Goal: Task Accomplishment & Management: Complete application form

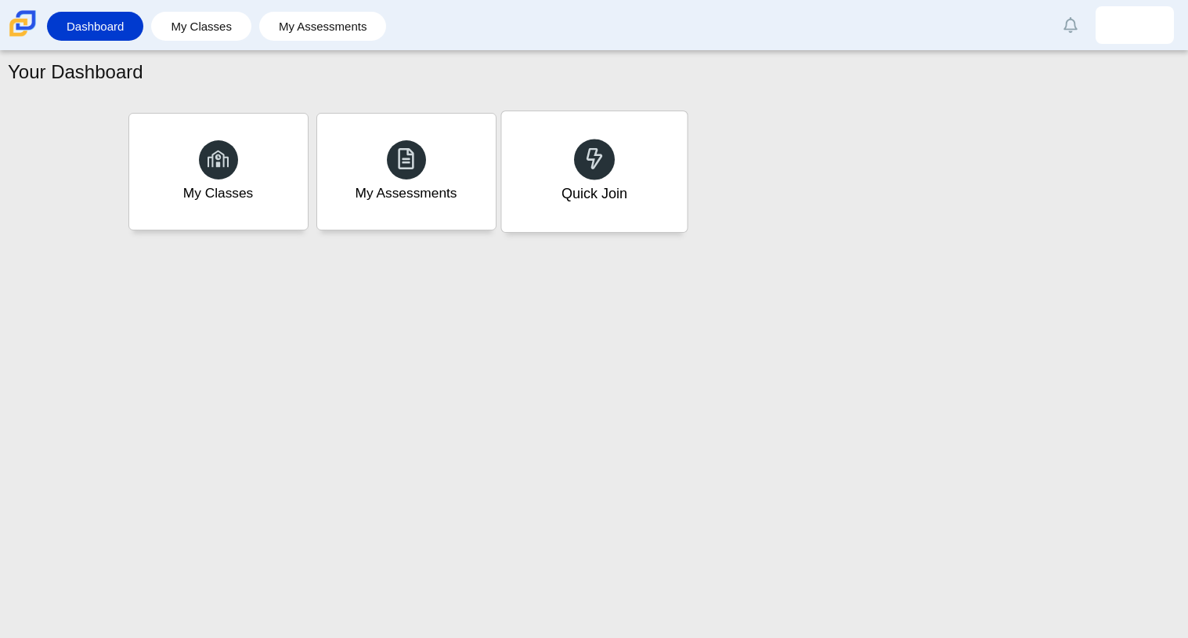
click at [577, 210] on div "Quick Join" at bounding box center [594, 171] width 186 height 121
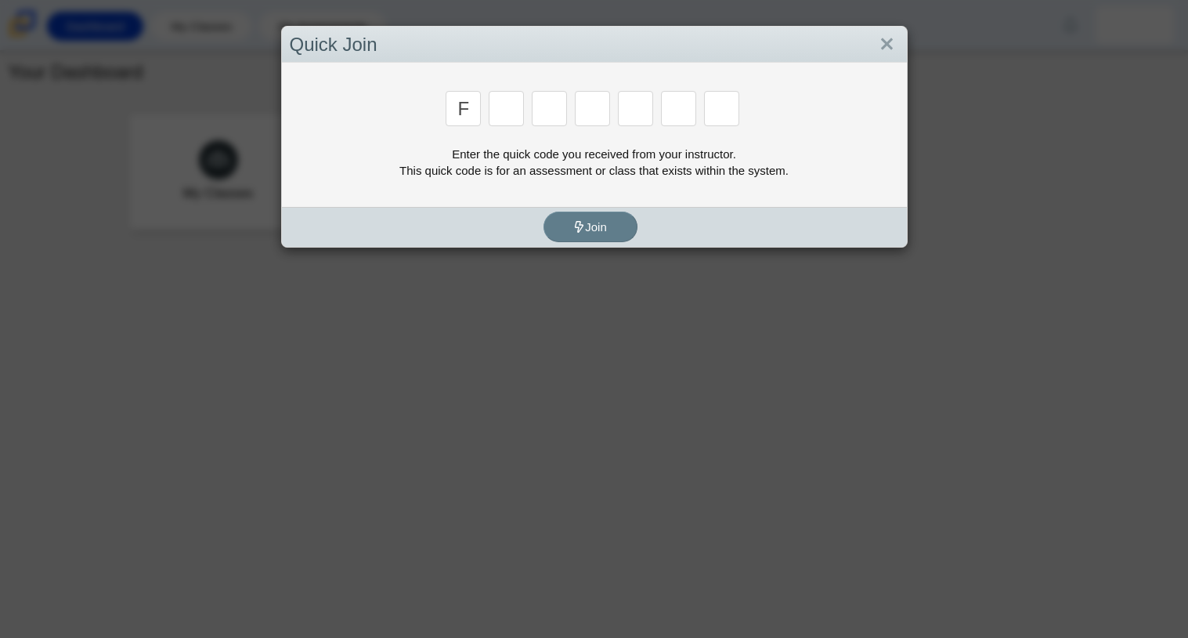
type input "f"
type input "7"
type input "m"
type input "c"
type input "h"
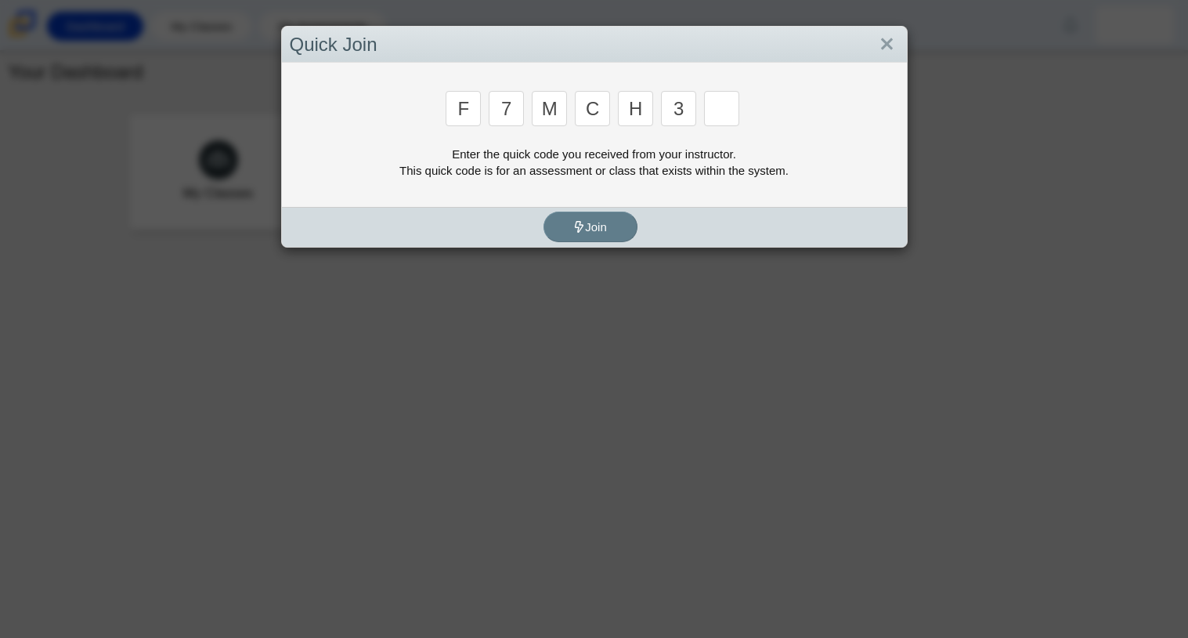
type input "3"
type input "w"
type input "k"
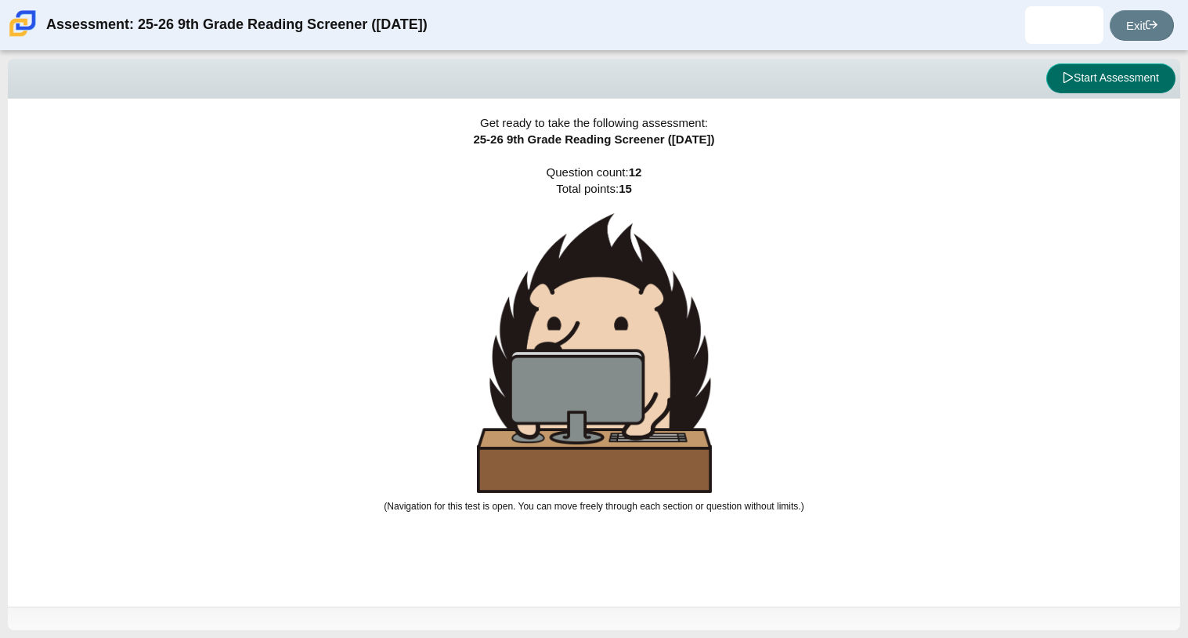
click at [1055, 85] on button "Start Assessment" at bounding box center [1110, 78] width 129 height 30
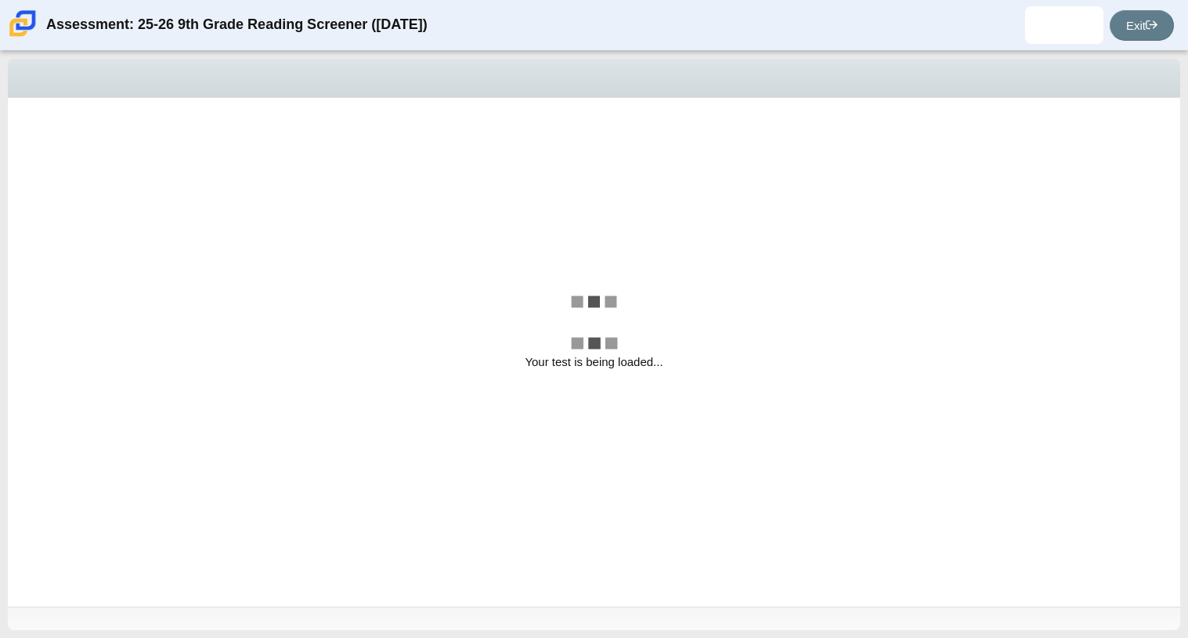
select select "ccc5b315-3c7c-471c-bf90-f22c8299c798"
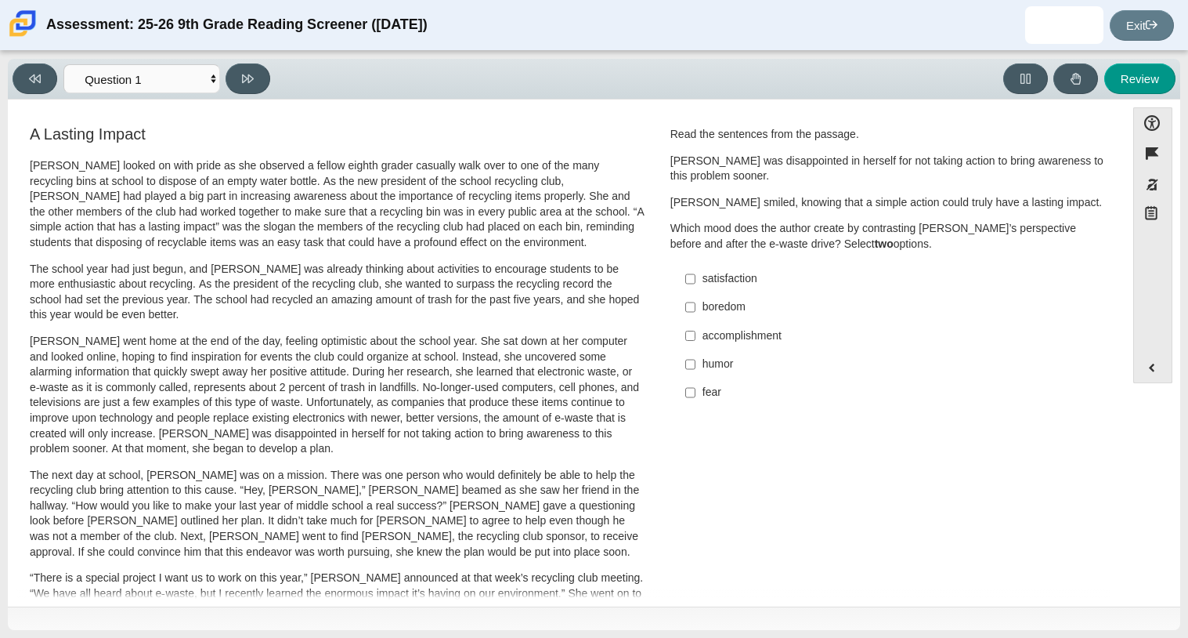
click at [695, 393] on label "fear fear" at bounding box center [889, 392] width 430 height 28
click at [695, 393] on input "fear fear" at bounding box center [690, 392] width 10 height 28
checkbox input "true"
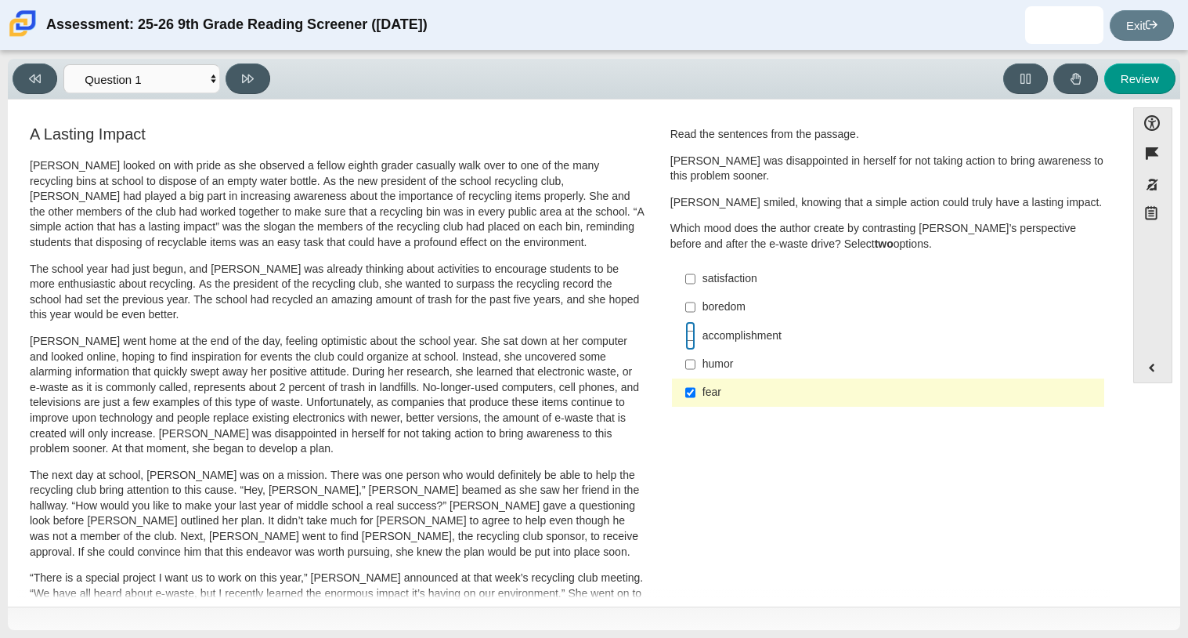
click at [685, 334] on input "accomplishment accomplishment" at bounding box center [690, 335] width 10 height 28
checkbox input "true"
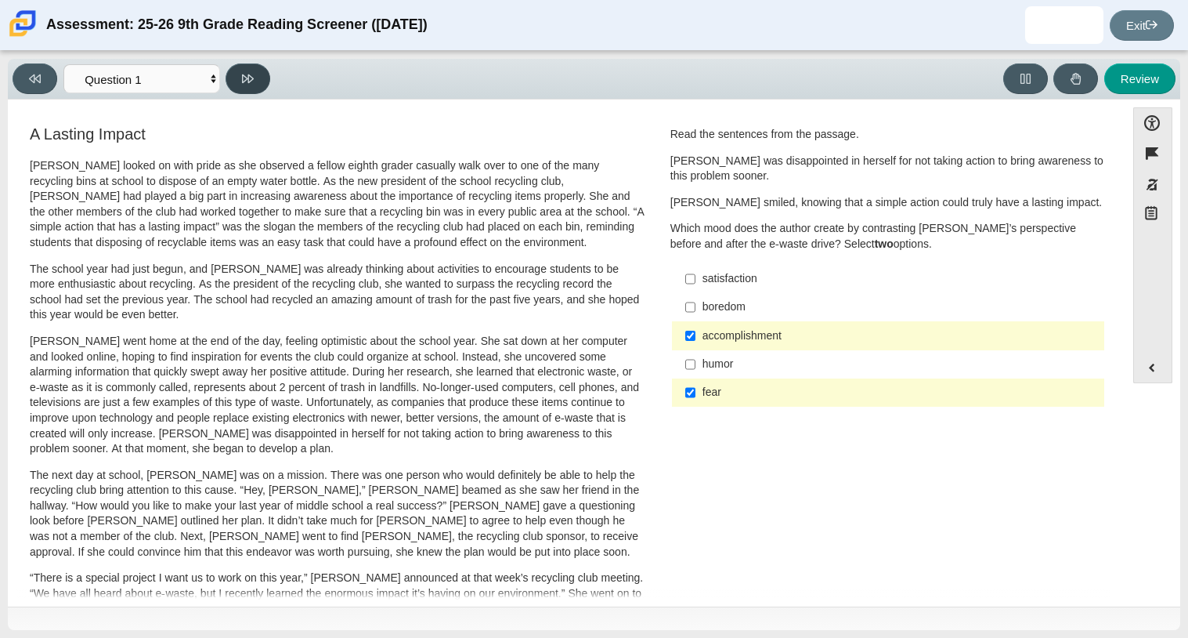
click at [264, 82] on button at bounding box center [248, 78] width 45 height 31
select select "0ff64528-ffd7-428d-b192-babfaadd44e8"
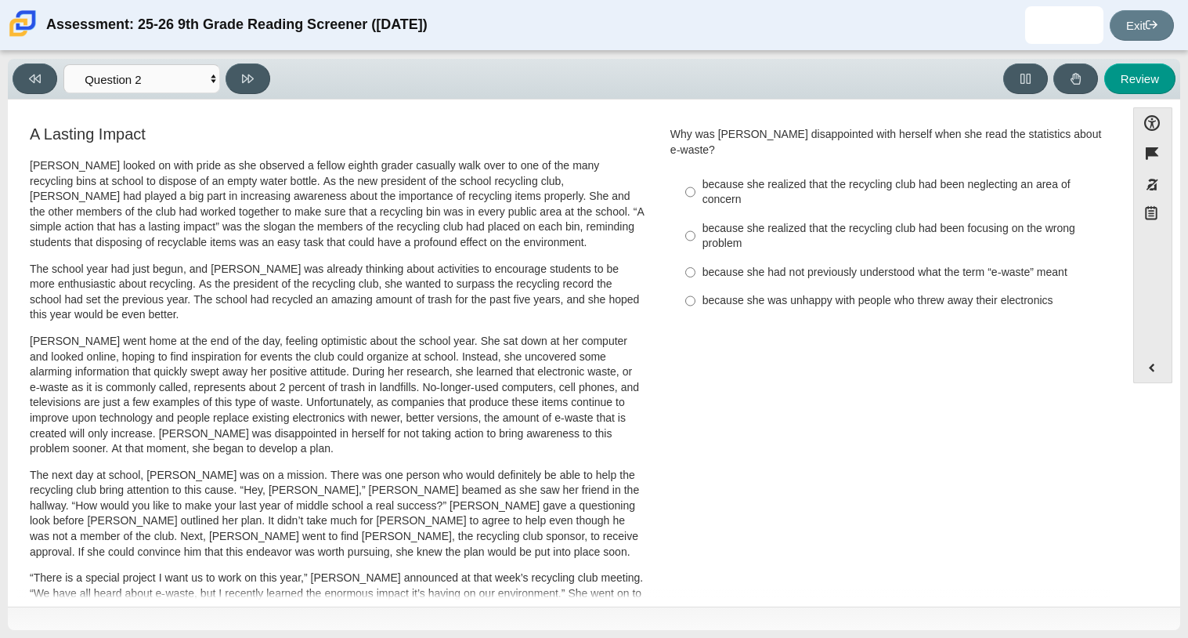
scroll to position [6, 0]
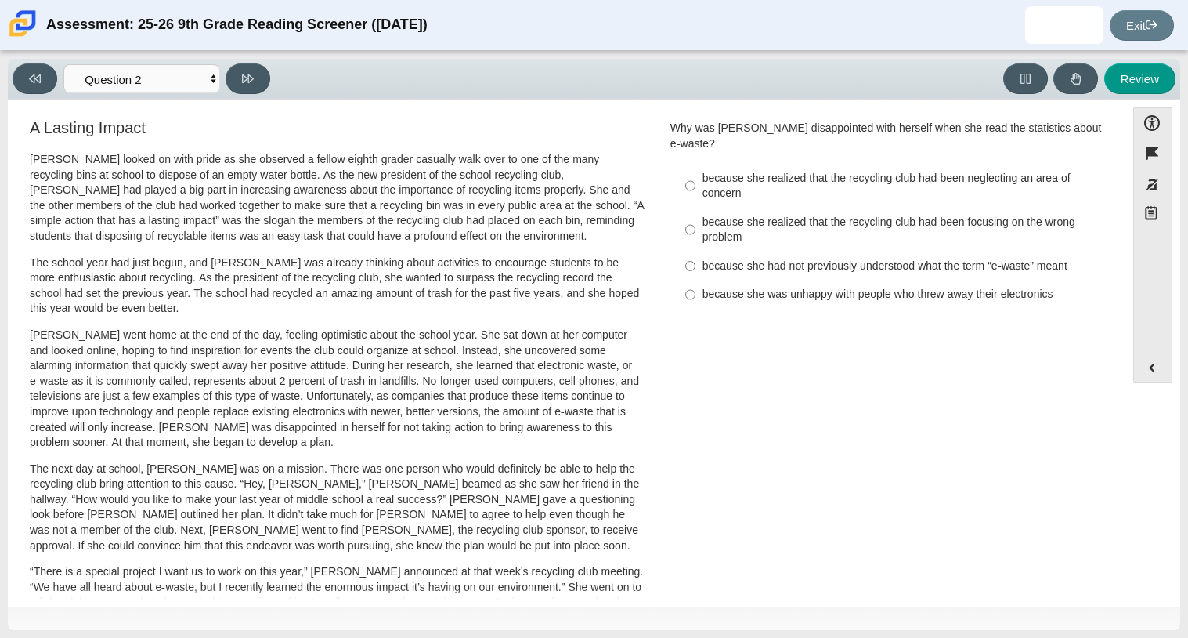
click at [937, 258] on div "because she had not previously understood what the term “e-waste” meant" at bounding box center [901, 266] width 396 height 16
click at [695, 251] on input "because she had not previously understood what the term “e-waste” meant because…" at bounding box center [690, 265] width 10 height 28
radio input "true"
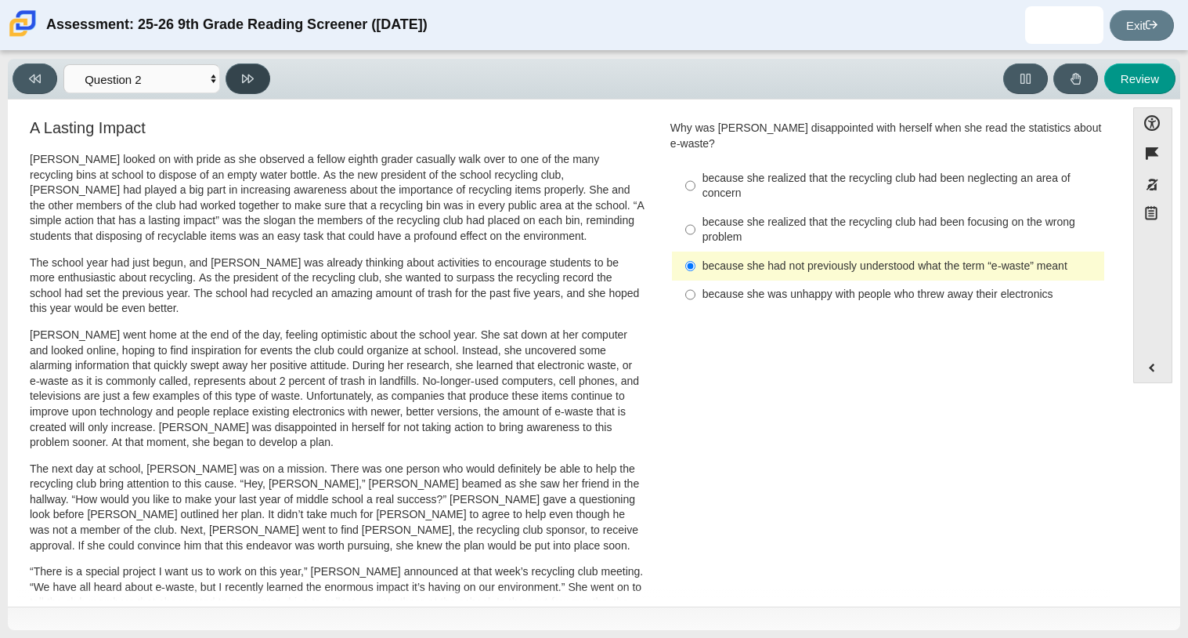
click at [239, 79] on button at bounding box center [248, 78] width 45 height 31
select select "7ce3d843-6974-4858-901c-1ff39630e843"
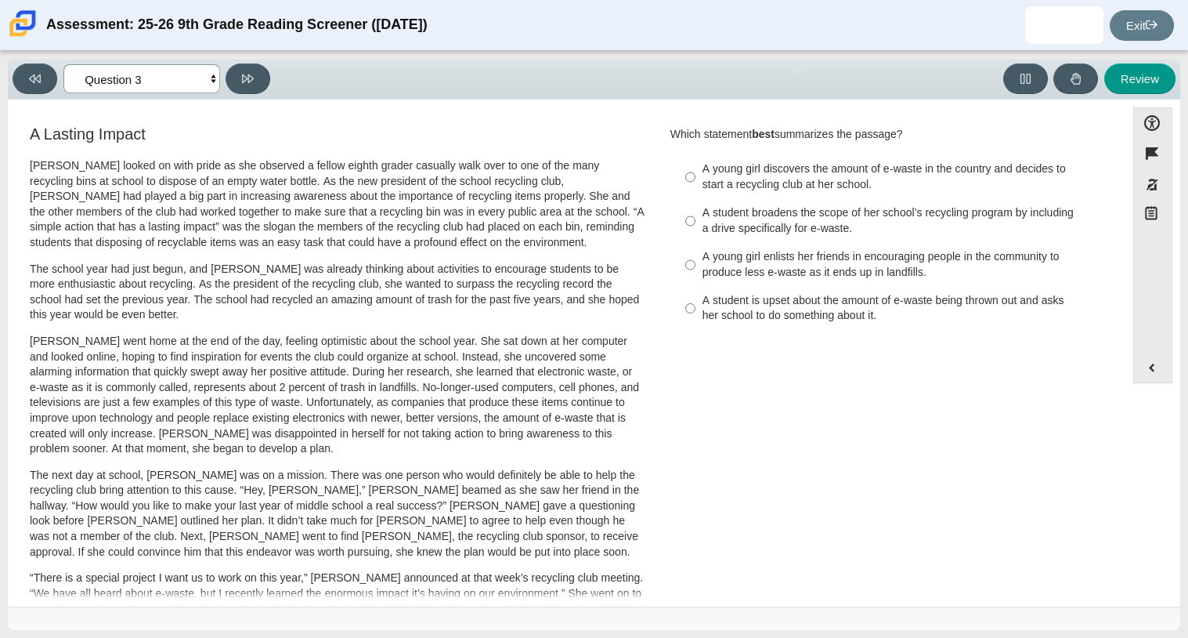
click at [204, 89] on select "Questions Question 1 Question 2 Question 3 Question 4 Question 5 Question 6 Que…" at bounding box center [141, 78] width 157 height 29
click at [274, 268] on p "The school year had just begun, and [PERSON_NAME] was already thinking about ac…" at bounding box center [337, 292] width 615 height 61
click at [851, 181] on div "A young girl discovers the amount of e-waste in the country and decides to star…" at bounding box center [901, 176] width 396 height 31
click at [695, 181] on input "A young girl discovers the amount of e-waste in the country and decides to star…" at bounding box center [690, 177] width 10 height 44
radio input "true"
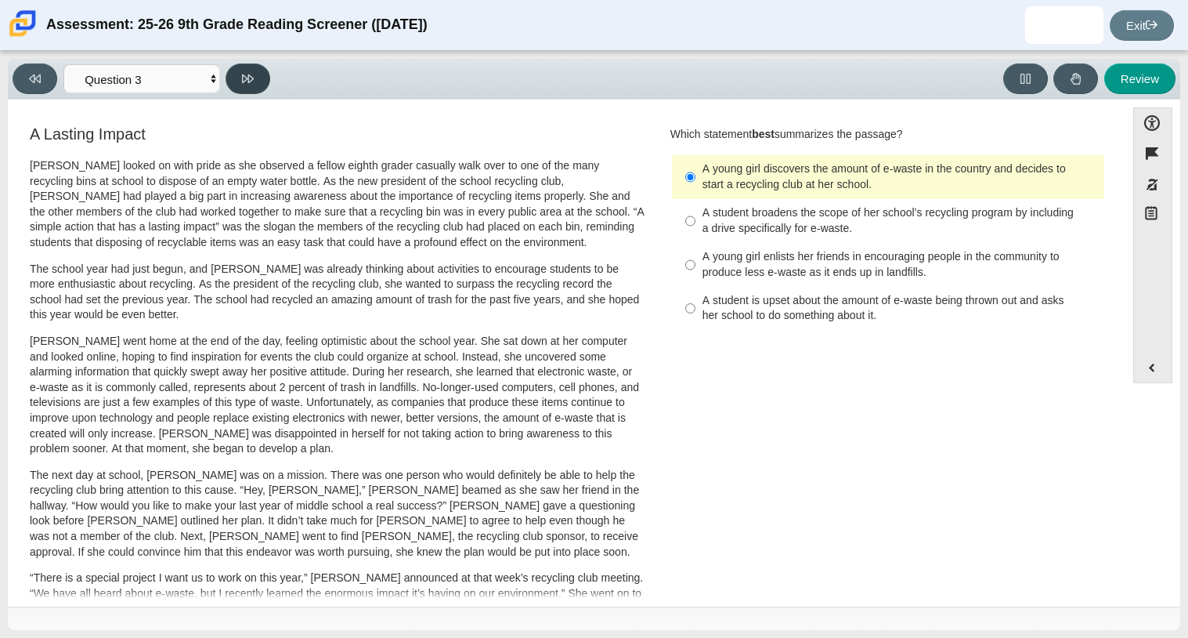
click at [247, 73] on icon at bounding box center [248, 79] width 12 height 12
select select "ca9ea0f1-49c5-4bd1-83b0-472c18652b42"
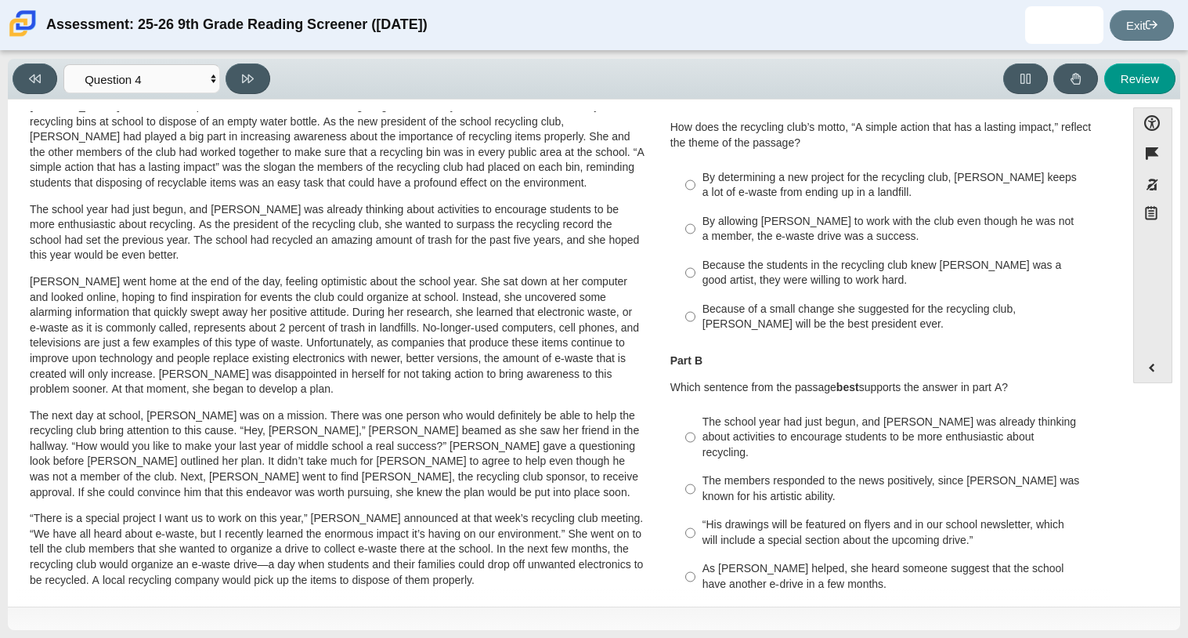
scroll to position [58, 0]
click at [928, 179] on div "By determining a new project for the recycling club, [PERSON_NAME] keeps a lot …" at bounding box center [901, 187] width 396 height 31
click at [695, 179] on input "By determining a new project for the recycling club, [PERSON_NAME] keeps a lot …" at bounding box center [690, 186] width 10 height 44
radio input "true"
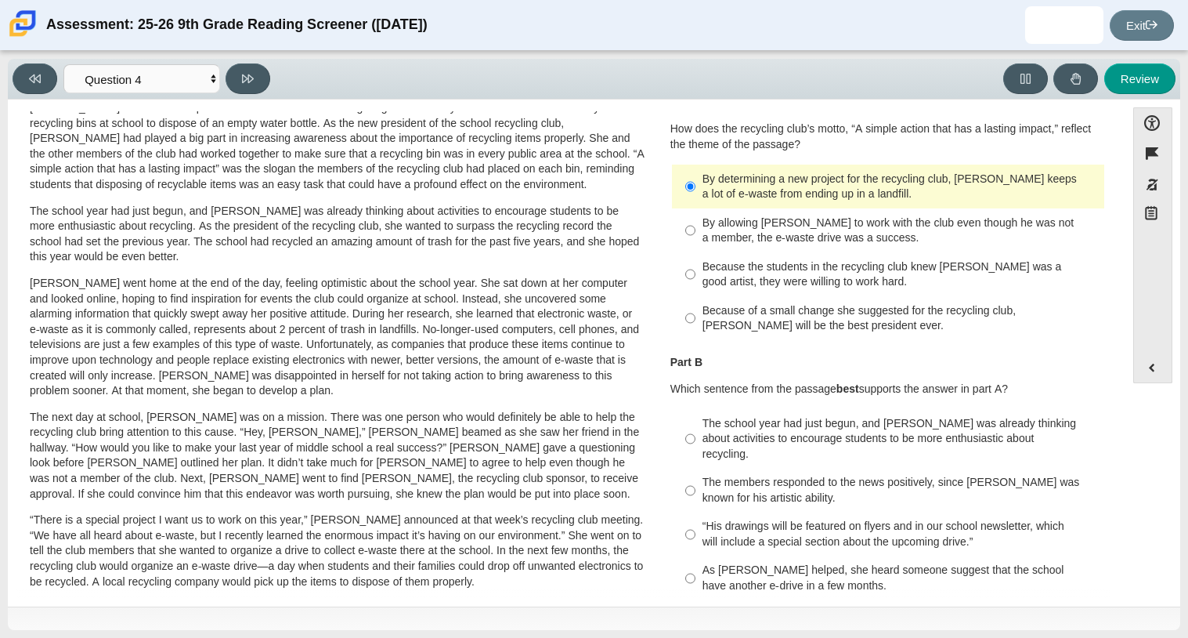
click at [941, 309] on div "Because of a small change she suggested for the recycling club, [PERSON_NAME] w…" at bounding box center [901, 318] width 396 height 31
click at [695, 309] on input "Because of a small change she suggested for the recycling club, [PERSON_NAME] w…" at bounding box center [690, 318] width 10 height 44
radio input "true"
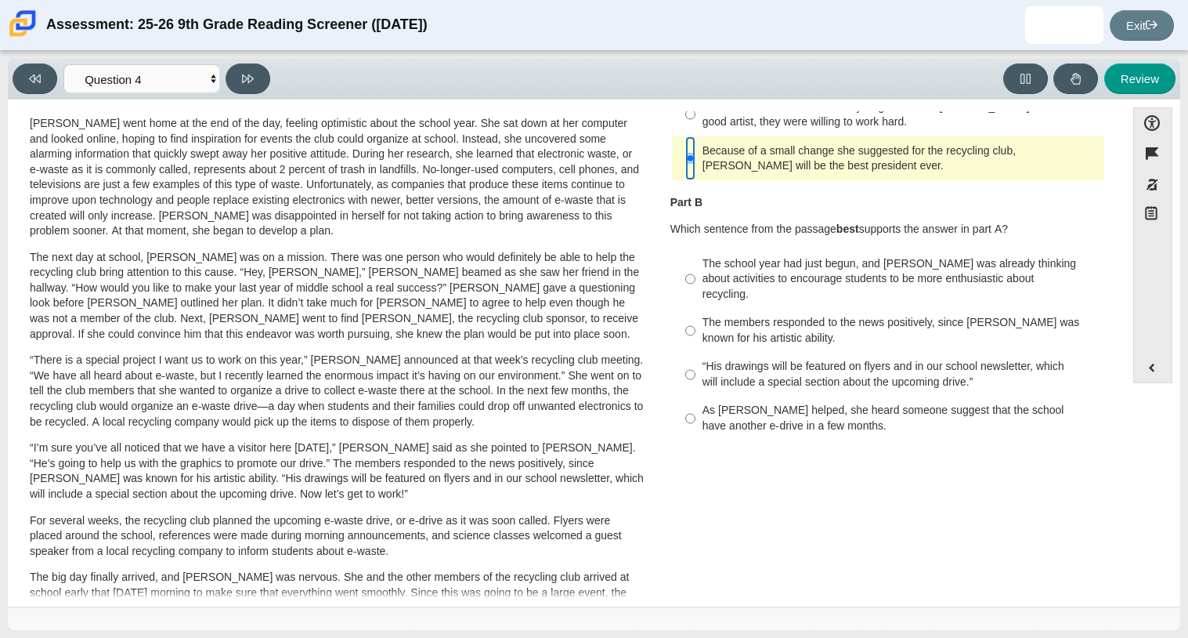
scroll to position [219, 0]
click at [940, 313] on div "The members responded to the news positively, since [PERSON_NAME] was known for…" at bounding box center [901, 328] width 396 height 31
click at [695, 307] on input "The members responded to the news positively, since [PERSON_NAME] was known for…" at bounding box center [690, 329] width 10 height 44
radio input "true"
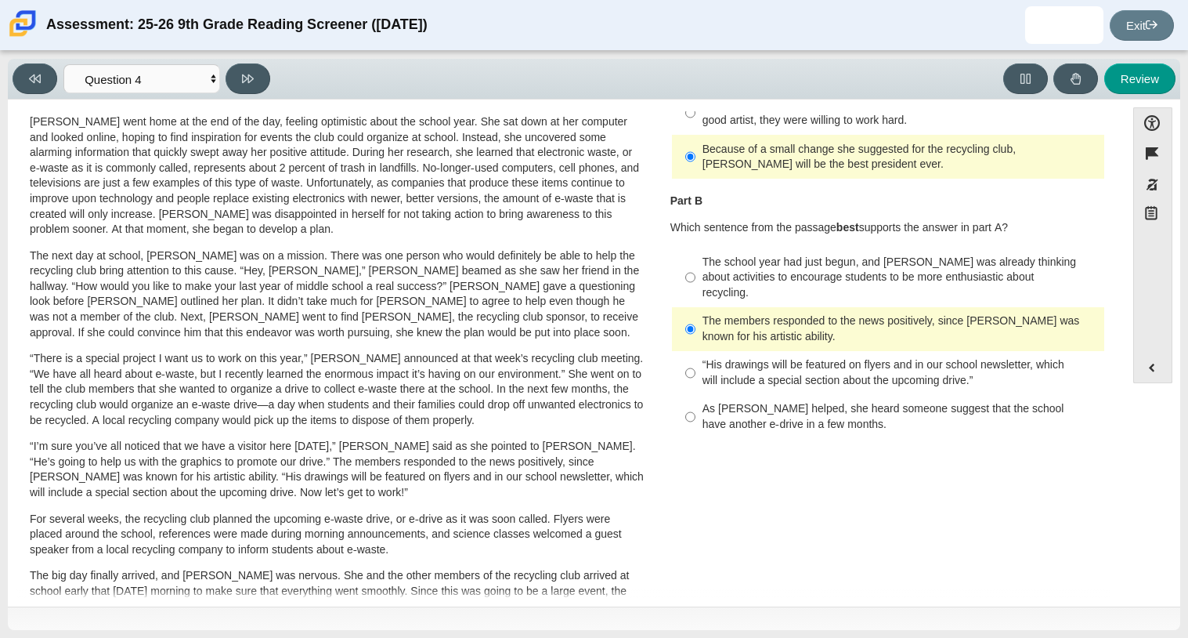
click at [714, 269] on div "The school year had just begun, and [PERSON_NAME] was already thinking about ac…" at bounding box center [901, 278] width 396 height 46
click at [695, 269] on input "The school year had just begun, and [PERSON_NAME] was already thinking about ac…" at bounding box center [690, 277] width 10 height 60
radio input "true"
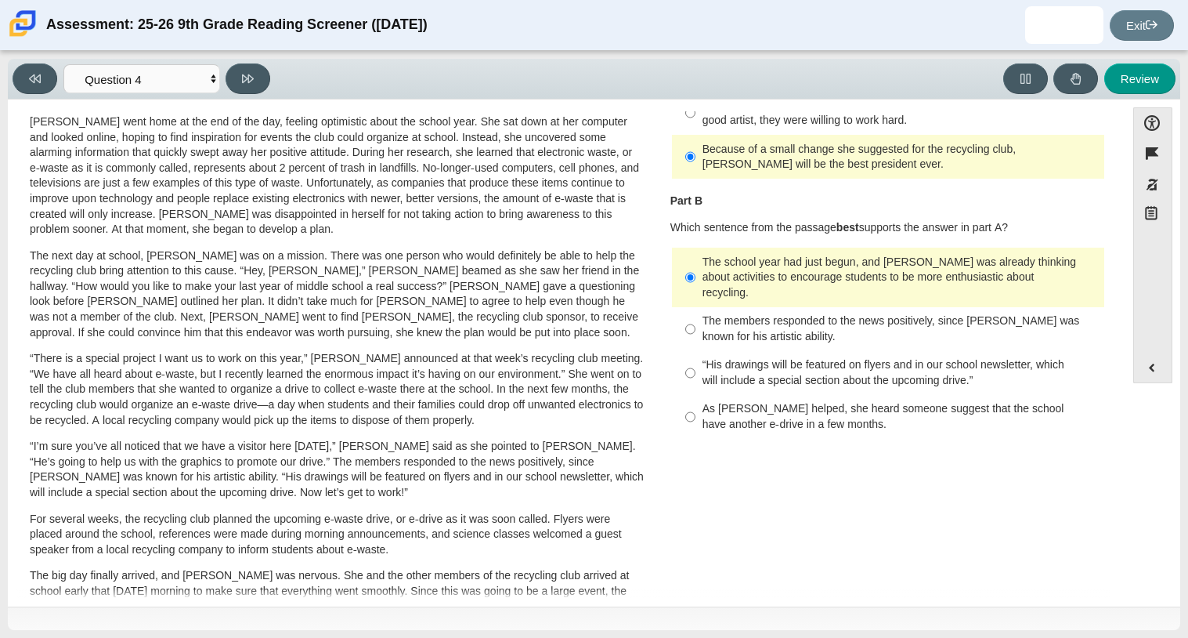
click at [693, 406] on label "As [PERSON_NAME] helped, she heard someone suggest that the school have another…" at bounding box center [889, 417] width 430 height 44
click at [693, 406] on input "As [PERSON_NAME] helped, she heard someone suggest that the school have another…" at bounding box center [690, 417] width 10 height 44
radio input "true"
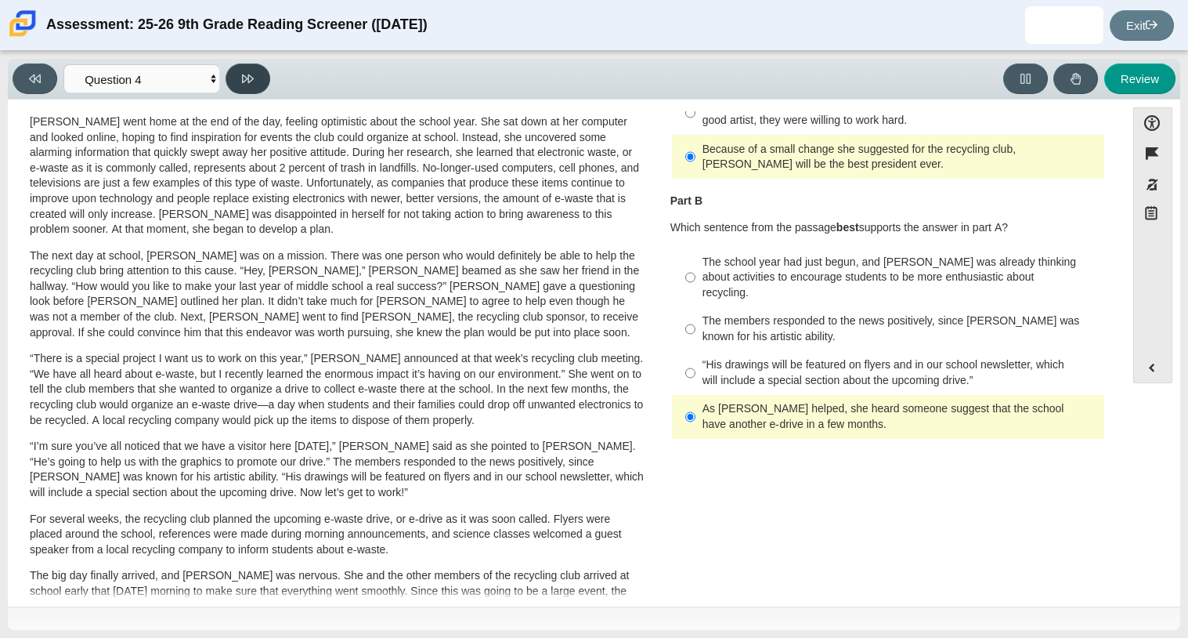
click at [246, 78] on icon at bounding box center [248, 78] width 12 height 9
select select "e41f1a79-e29f-4095-8030-a53364015bed"
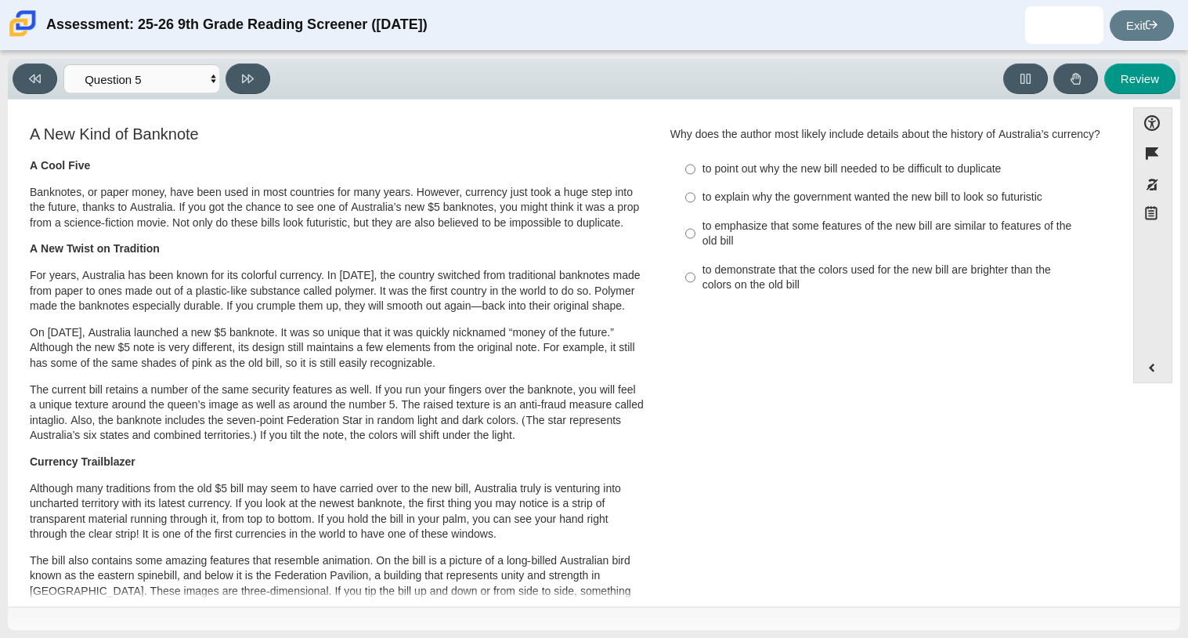
click at [890, 177] on div "to point out why the new bill needed to be difficult to duplicate" at bounding box center [901, 169] width 396 height 16
click at [695, 180] on input "to point out why the new bill needed to be difficult to duplicate to point out …" at bounding box center [690, 169] width 10 height 28
radio input "true"
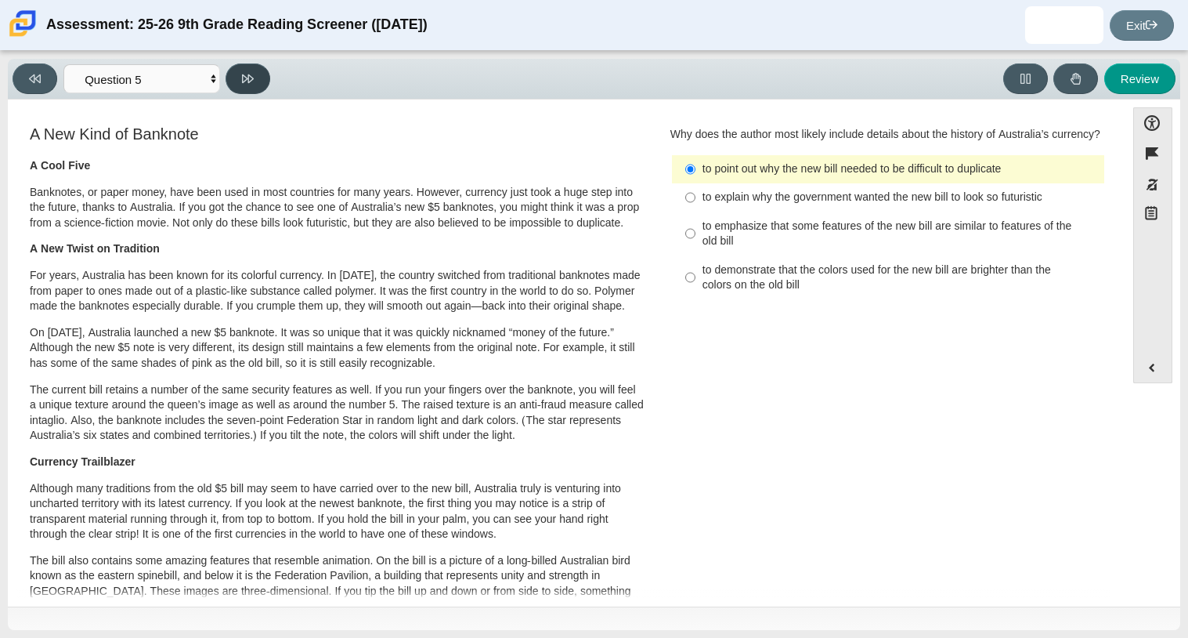
click at [248, 82] on icon at bounding box center [248, 79] width 12 height 12
select select "69146e31-7b3d-4a3e-9ce6-f30c24342ae0"
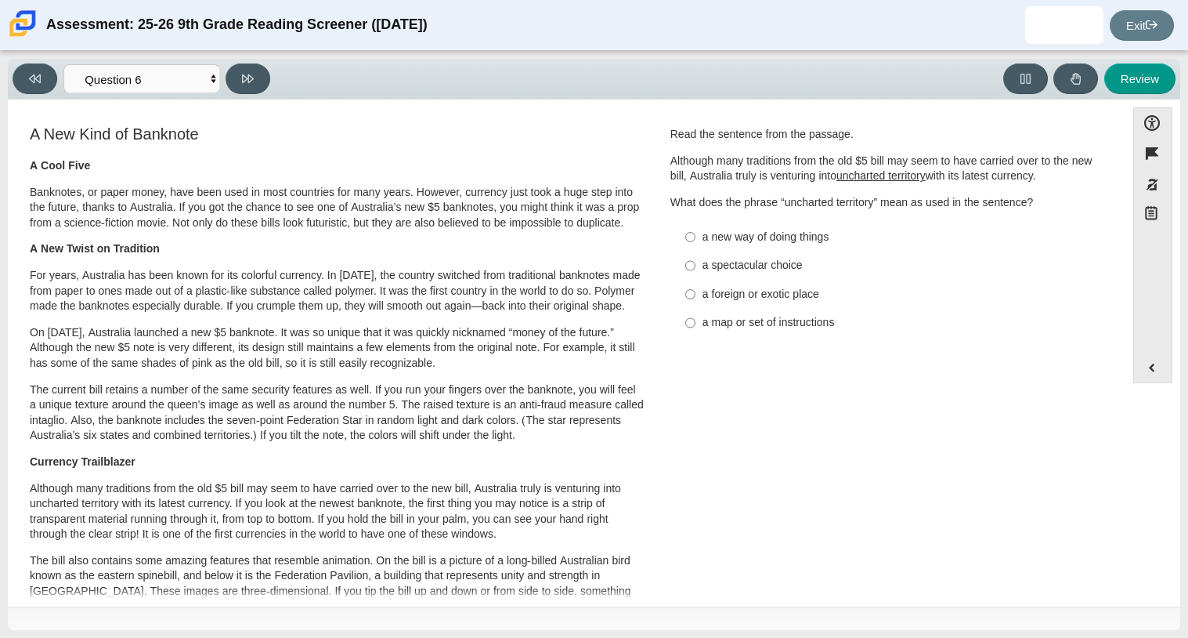
click at [831, 291] on div "a foreign or exotic place" at bounding box center [901, 295] width 396 height 16
click at [695, 291] on input "a foreign or exotic place a foreign or exotic place" at bounding box center [690, 294] width 10 height 28
radio input "true"
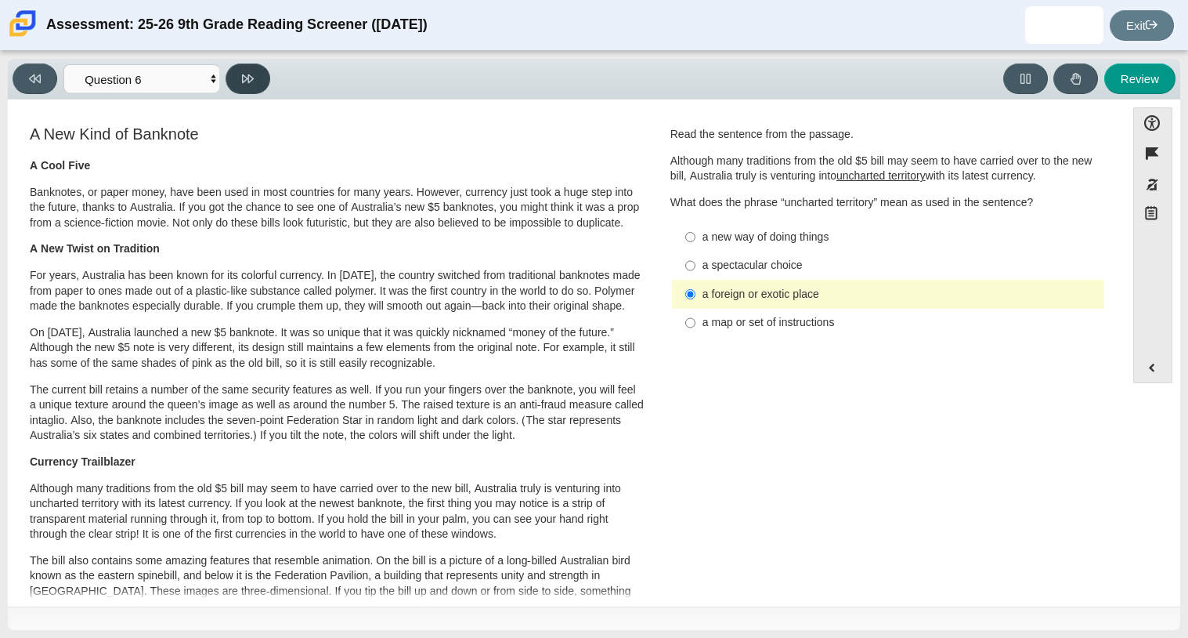
click at [245, 85] on button at bounding box center [248, 78] width 45 height 31
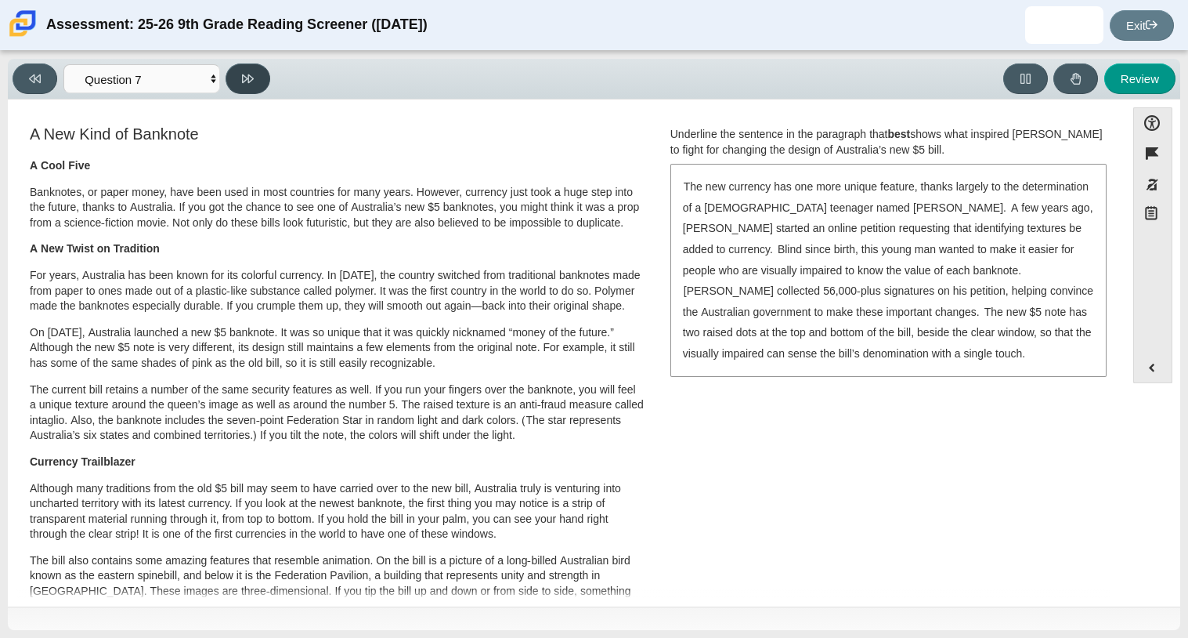
click at [245, 85] on button at bounding box center [248, 78] width 45 height 31
select select "ea8338c2-a6a3-418e-a305-2b963b54a290"
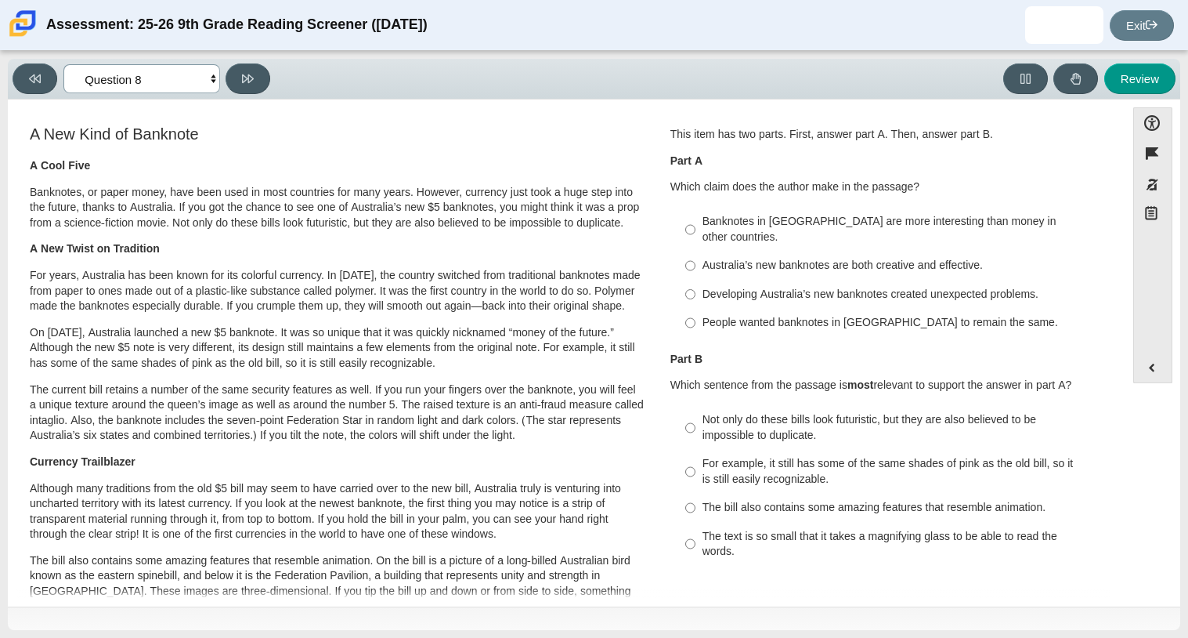
click at [200, 74] on select "Questions Question 1 Question 2 Question 3 Question 4 Question 5 Question 6 Que…" at bounding box center [141, 78] width 157 height 29
click at [314, 231] on p "Banknotes, or paper money, have been used in most countries for many years. How…" at bounding box center [337, 208] width 615 height 46
click at [789, 280] on label "Developing Australia’s new banknotes created unexpected problems. Developing Au…" at bounding box center [889, 294] width 430 height 28
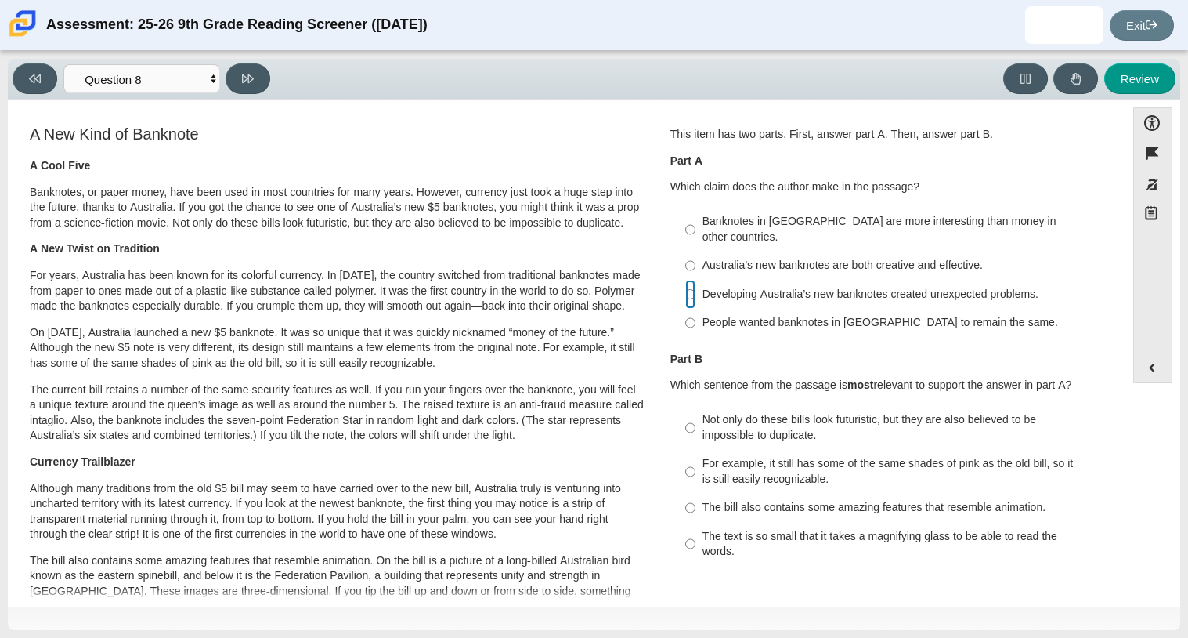
click at [695, 280] on input "Developing Australia’s new banknotes created unexpected problems. Developing Au…" at bounding box center [690, 294] width 10 height 28
radio input "true"
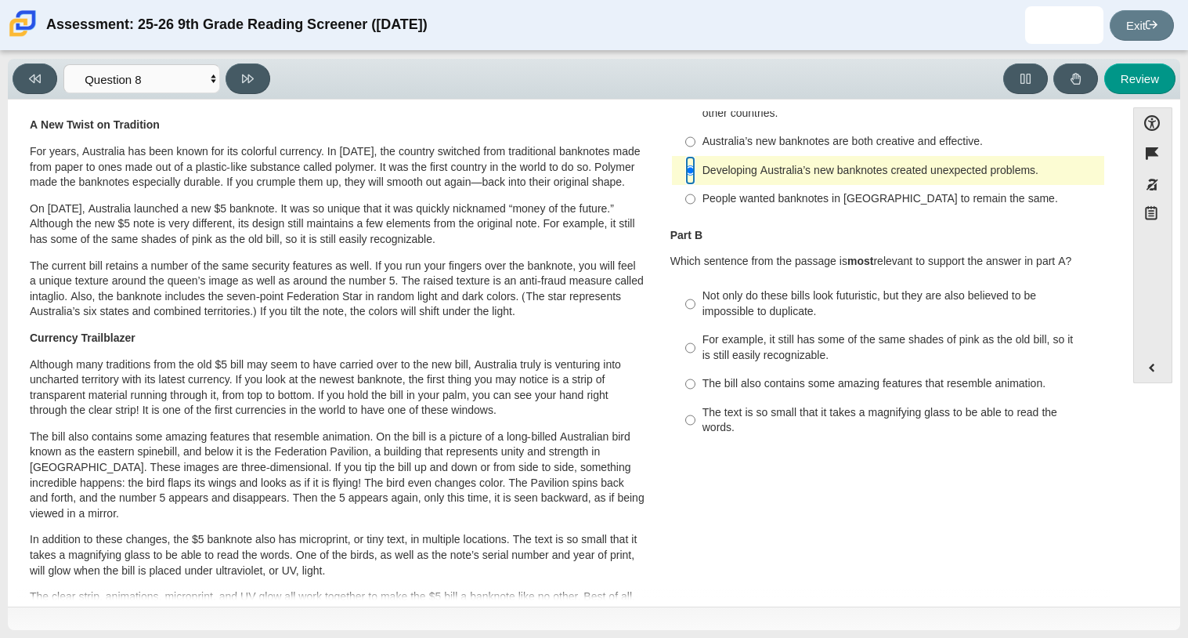
scroll to position [126, 0]
click at [751, 330] on div "For example, it still has some of the same shades of pink as the old bill, so i…" at bounding box center [901, 345] width 396 height 31
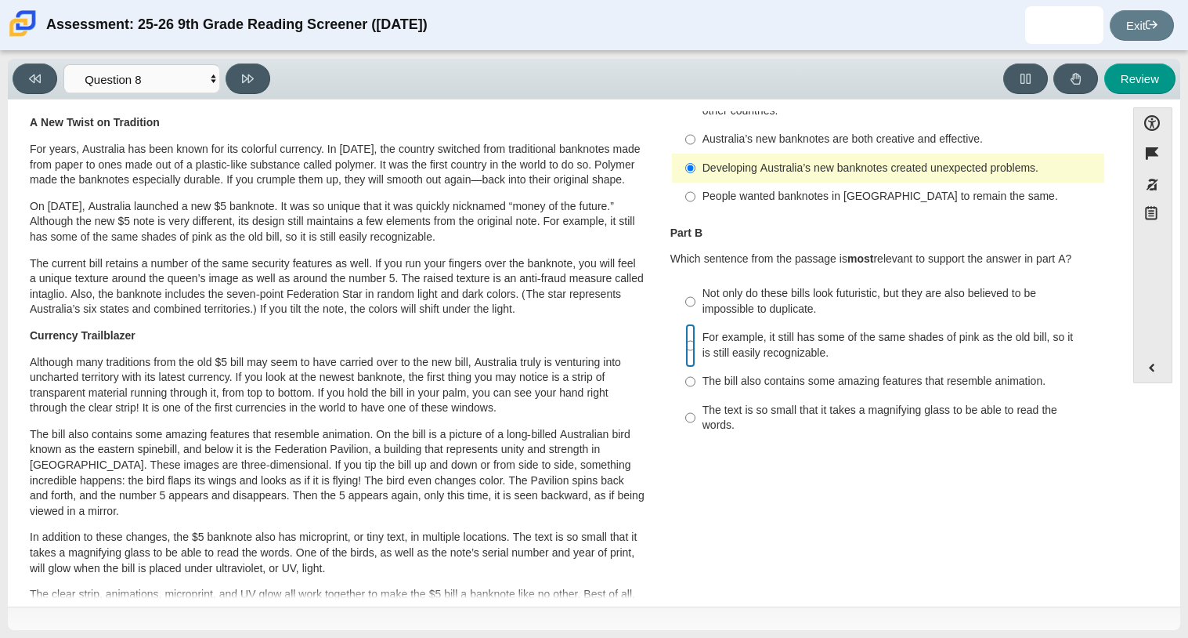
click at [695, 330] on input "For example, it still has some of the same shades of pink as the old bill, so i…" at bounding box center [690, 345] width 10 height 44
radio input "true"
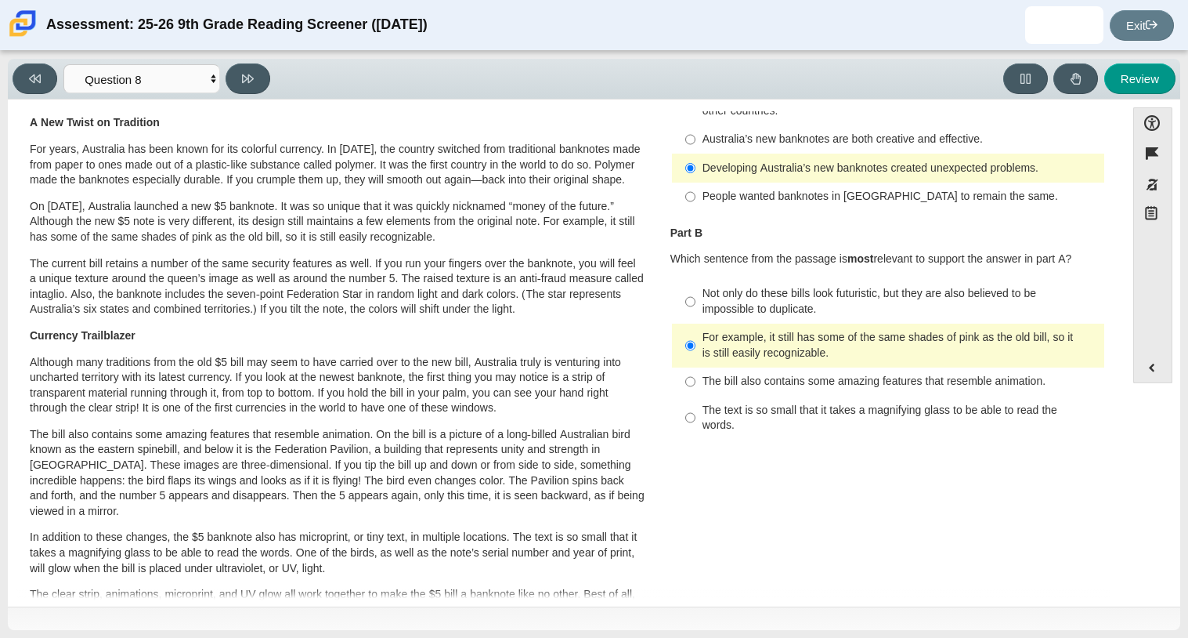
click at [761, 132] on div "Australia’s new banknotes are both creative and effective." at bounding box center [901, 140] width 396 height 16
click at [695, 126] on input "Australia’s new banknotes are both creative and effective. Australia’s new bank…" at bounding box center [690, 139] width 10 height 28
radio input "true"
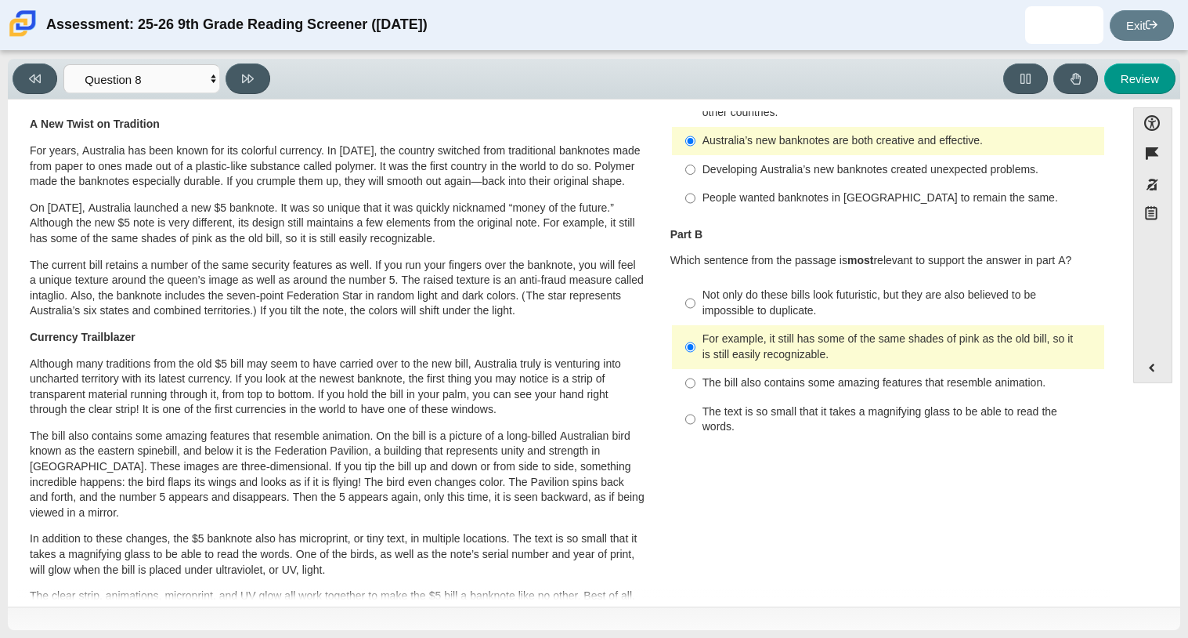
scroll to position [0, 0]
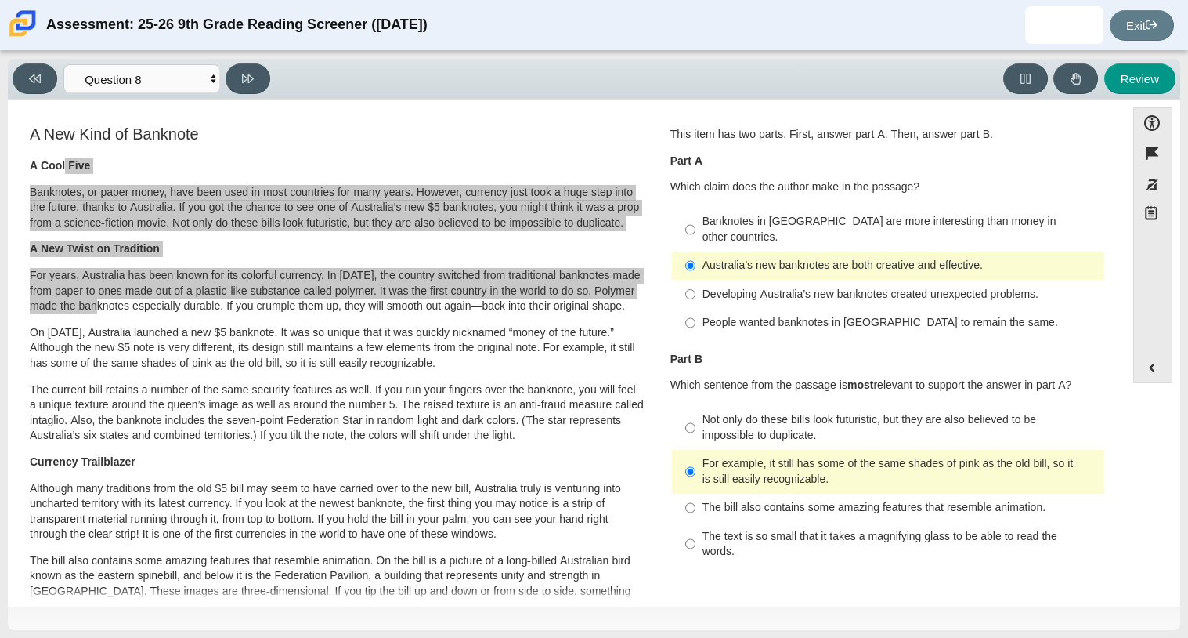
drag, startPoint x: 287, startPoint y: 128, endPoint x: 79, endPoint y: 103, distance: 209.1
click at [79, 103] on div "Accessibility options Close Color scheme Font size Zoom Change the background a…" at bounding box center [594, 352] width 1172 height 507
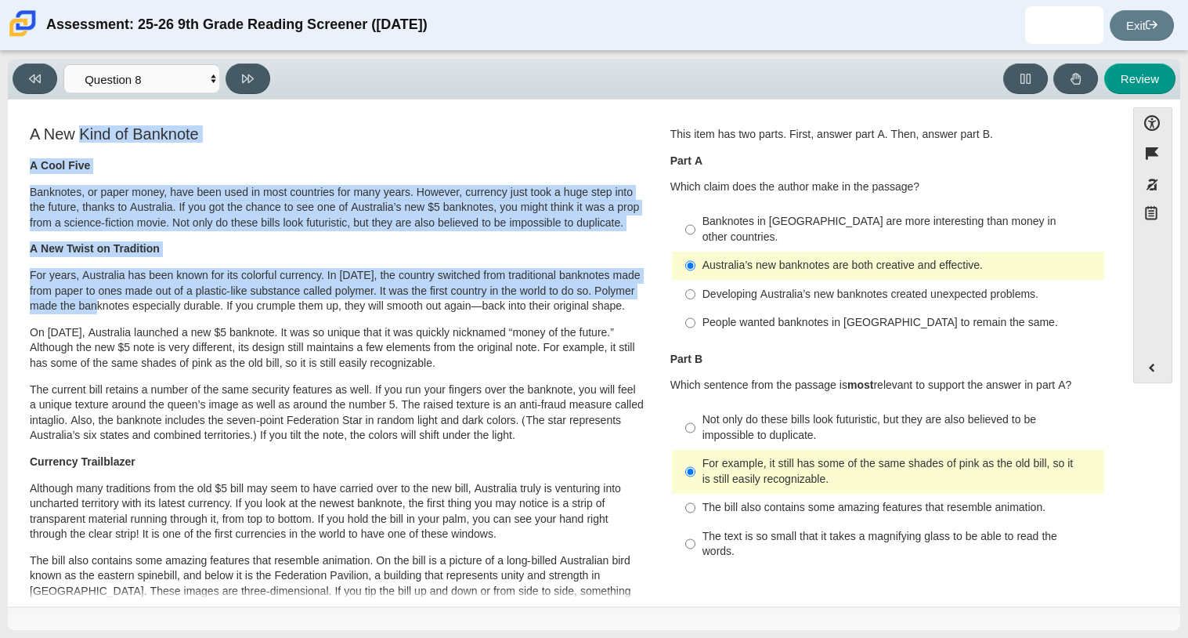
click at [53, 298] on p "For years, Australia has been known for its colorful currency. In [DATE], the c…" at bounding box center [337, 291] width 615 height 46
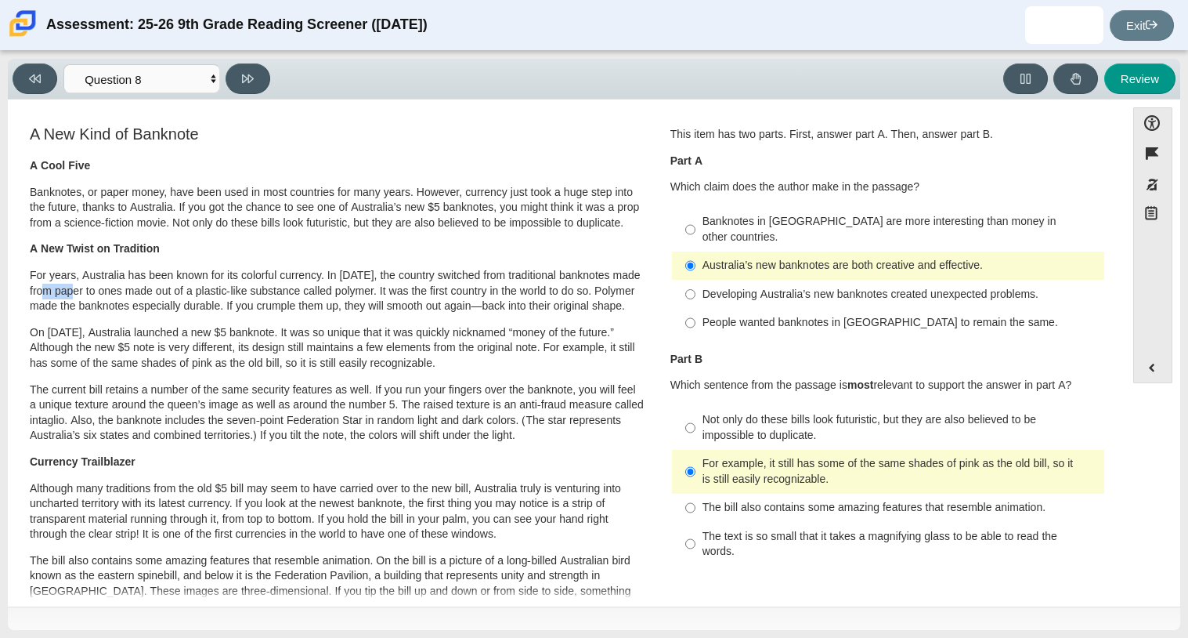
click at [53, 298] on p "For years, Australia has been known for its colorful currency. In [DATE], the c…" at bounding box center [337, 291] width 615 height 46
click at [263, 89] on button at bounding box center [248, 78] width 45 height 31
select select "89f058d6-b15c-4ef5-a4b3-fdaffb8868b6"
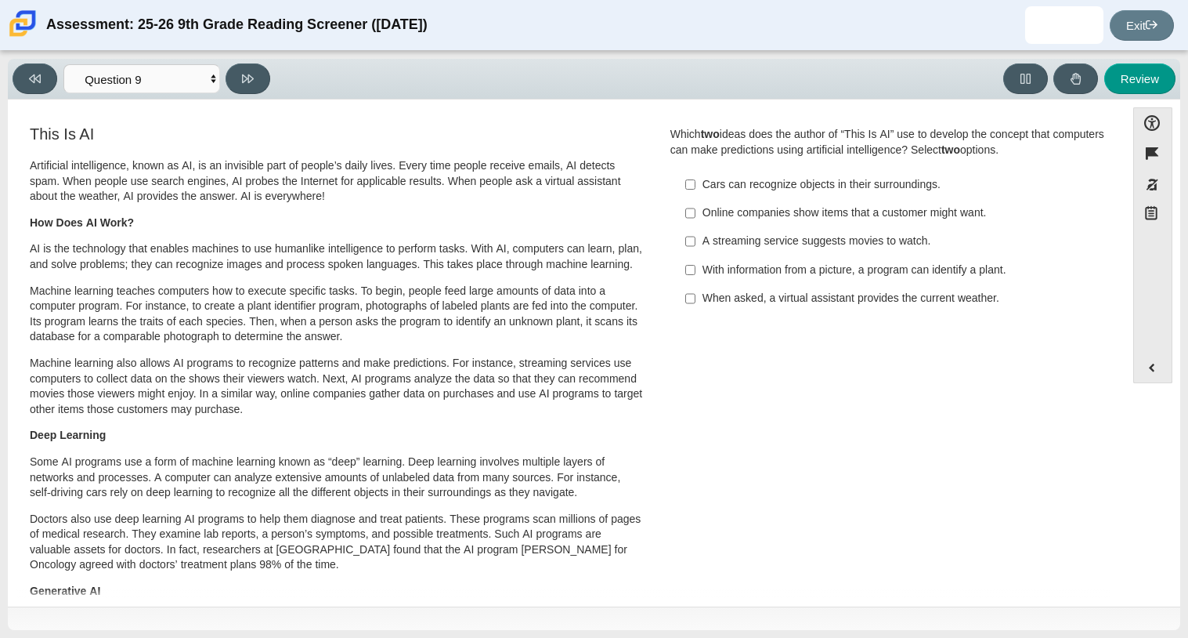
click at [563, 181] on p "Artificial intelligence, known as AI, is an invisible part of people’s daily li…" at bounding box center [337, 181] width 615 height 46
click at [917, 145] on div "Which two ideas does the author of “This Is AI” use to develop the concept that…" at bounding box center [887, 142] width 435 height 31
click at [957, 274] on div "With information from a picture, a program can identify a plant." at bounding box center [901, 270] width 396 height 16
click at [695, 274] on input "With information from a picture, a program can identify a plant. With informati…" at bounding box center [690, 269] width 10 height 28
checkbox input "true"
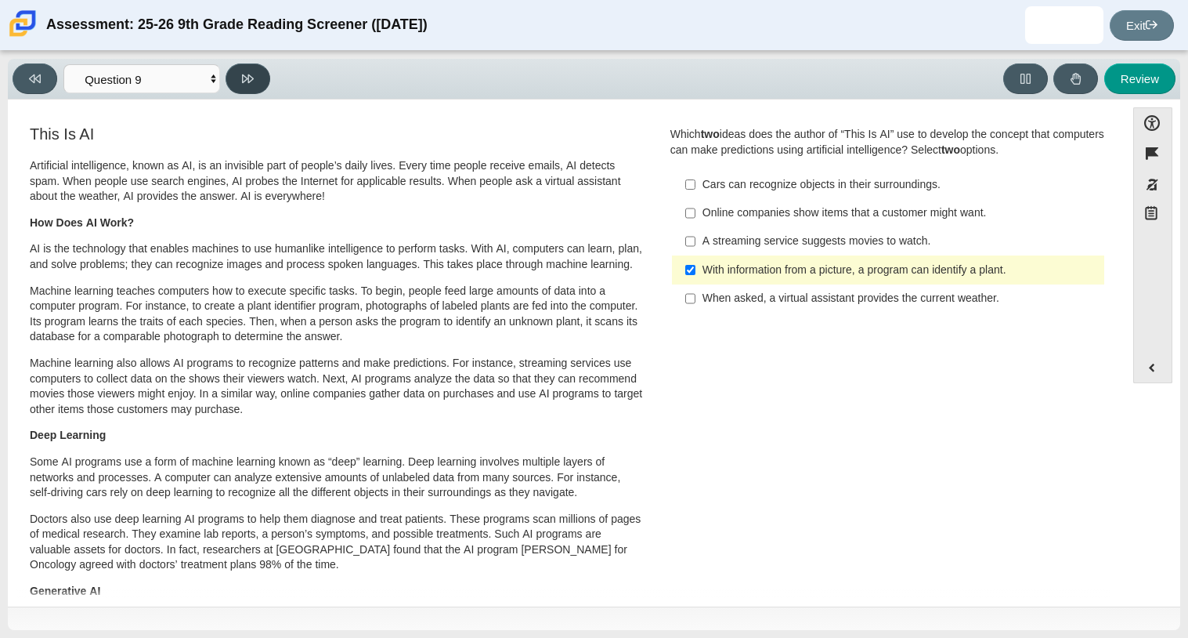
click at [262, 83] on button at bounding box center [248, 78] width 45 height 31
select select "cdf3c14e-a918-44d1-9b63-3db0fa81641e"
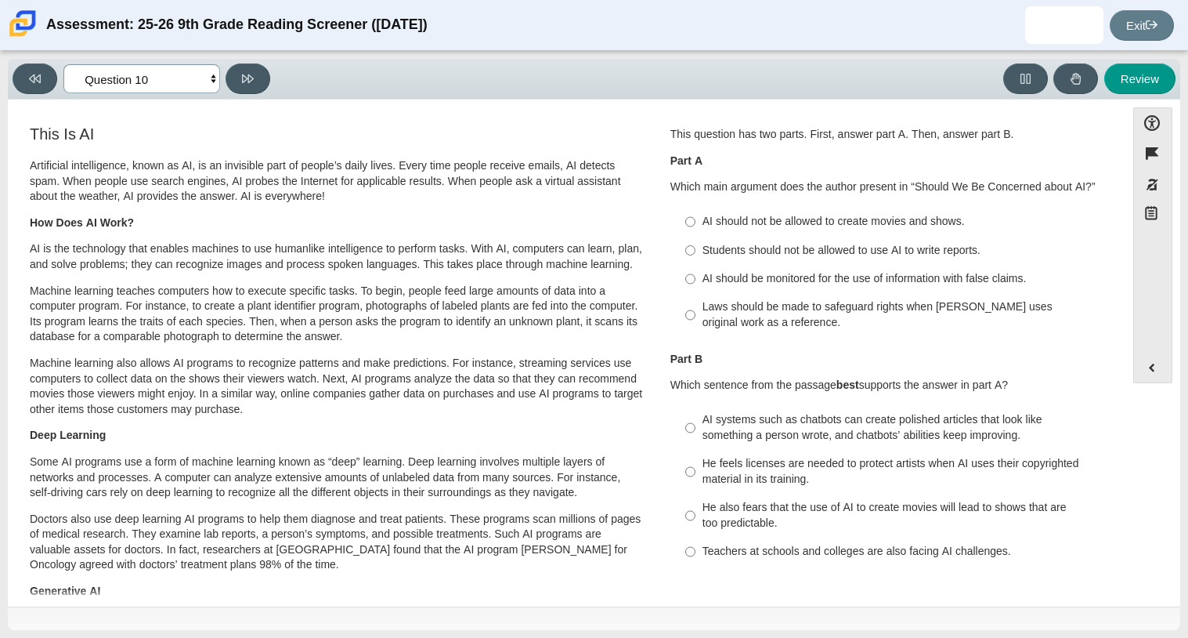
click at [168, 87] on select "Questions Question 1 Question 2 Question 3 Question 4 Question 5 Question 6 Que…" at bounding box center [141, 78] width 157 height 29
click at [703, 305] on div "Laws should be made to safeguard rights when [PERSON_NAME] uses original work a…" at bounding box center [901, 314] width 396 height 31
click at [695, 305] on input "Laws should be made to safeguard rights when [PERSON_NAME] uses original work a…" at bounding box center [690, 315] width 10 height 44
radio input "true"
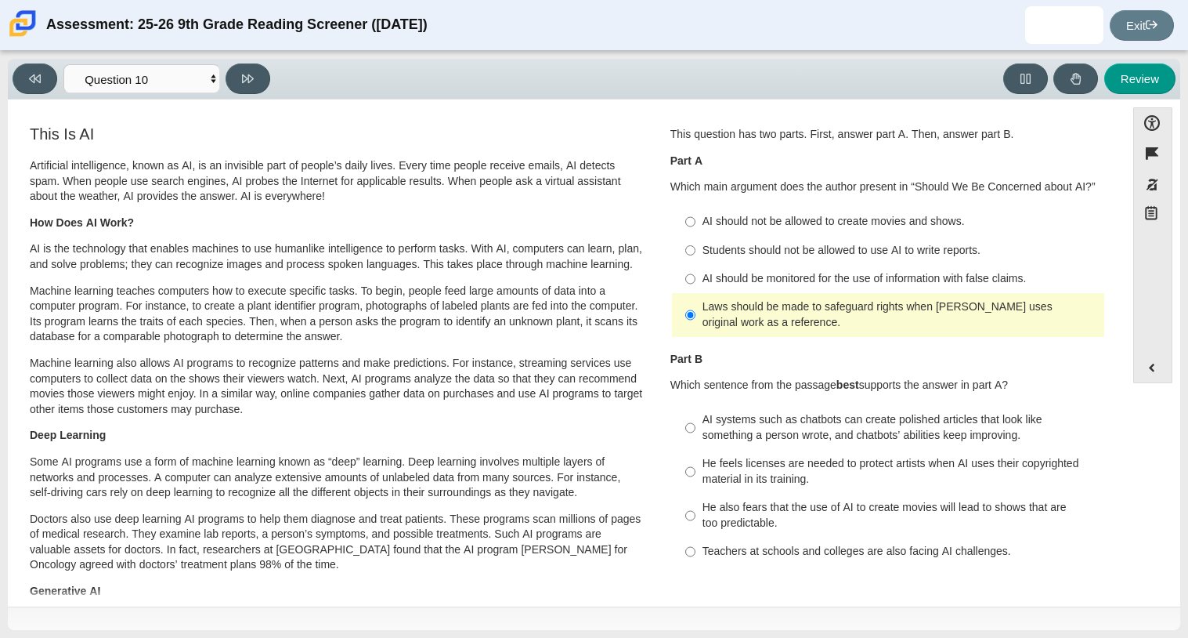
click at [704, 463] on div "He feels licenses are needed to protect artists when AI uses their copyrighted …" at bounding box center [901, 471] width 396 height 31
click at [695, 463] on input "He feels licenses are needed to protect artists when AI uses their copyrighted …" at bounding box center [690, 472] width 10 height 44
radio input "true"
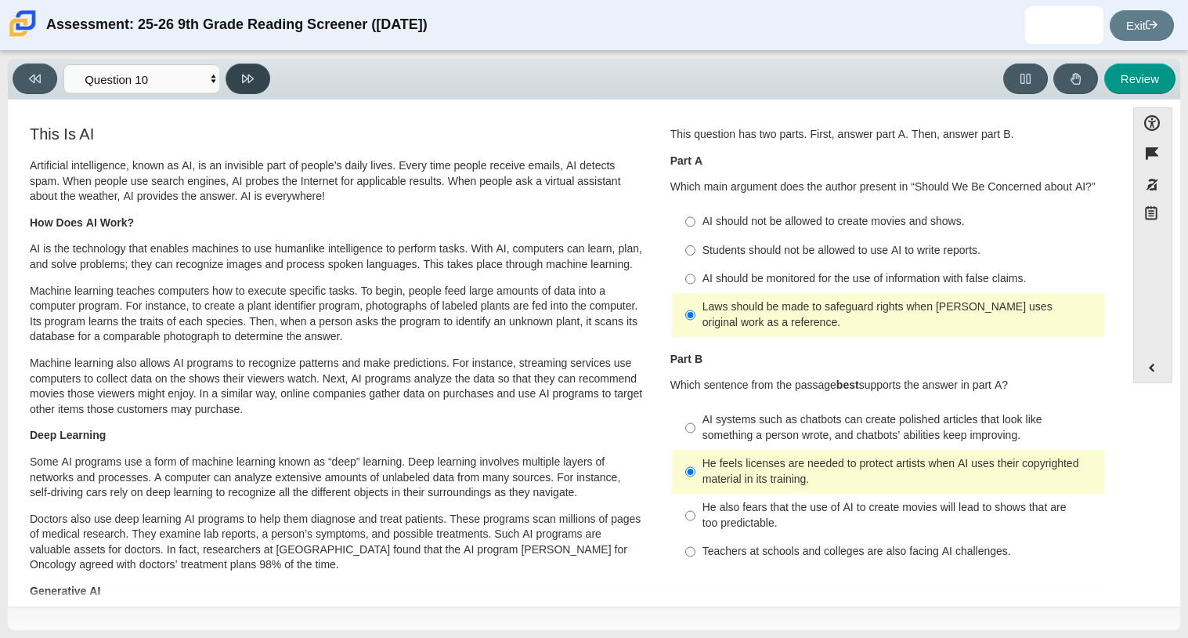
click at [251, 89] on button at bounding box center [248, 78] width 45 height 31
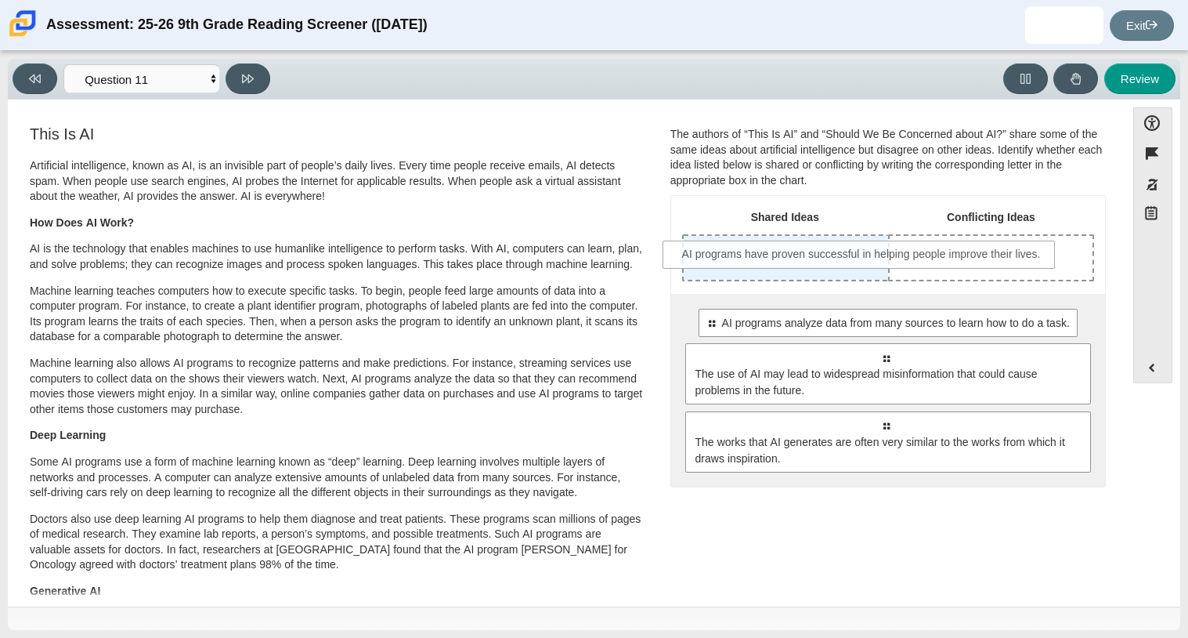
drag, startPoint x: 742, startPoint y: 320, endPoint x: 720, endPoint y: 251, distance: 72.6
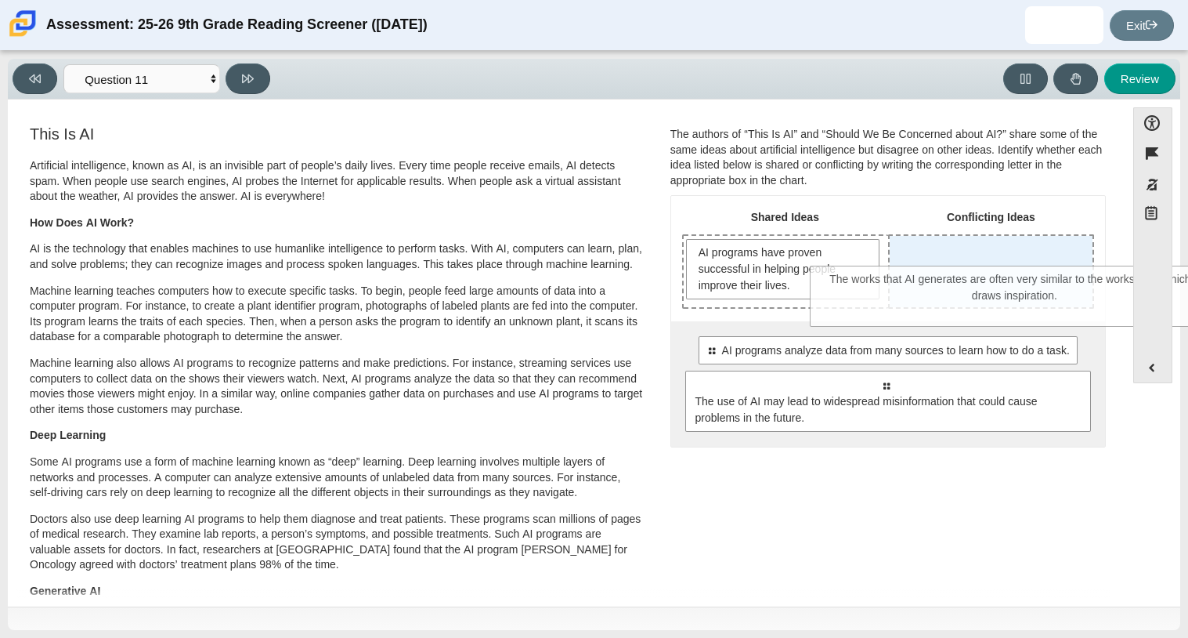
drag, startPoint x: 757, startPoint y: 450, endPoint x: 885, endPoint y: 274, distance: 217.0
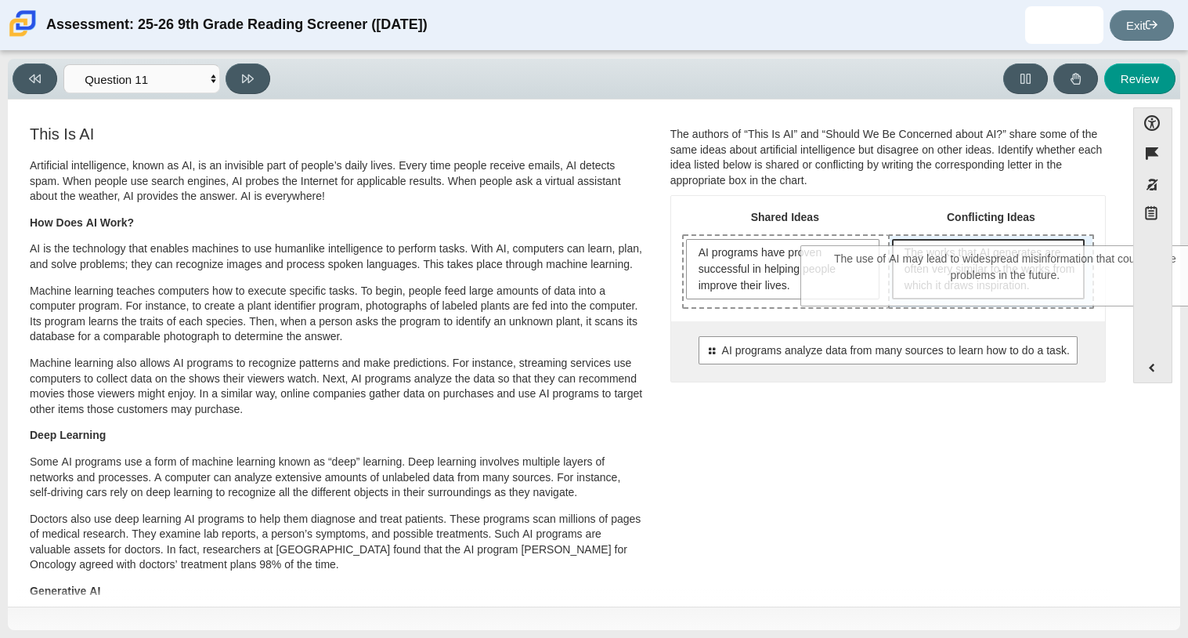
drag, startPoint x: 810, startPoint y: 396, endPoint x: 927, endPoint y: 274, distance: 169.5
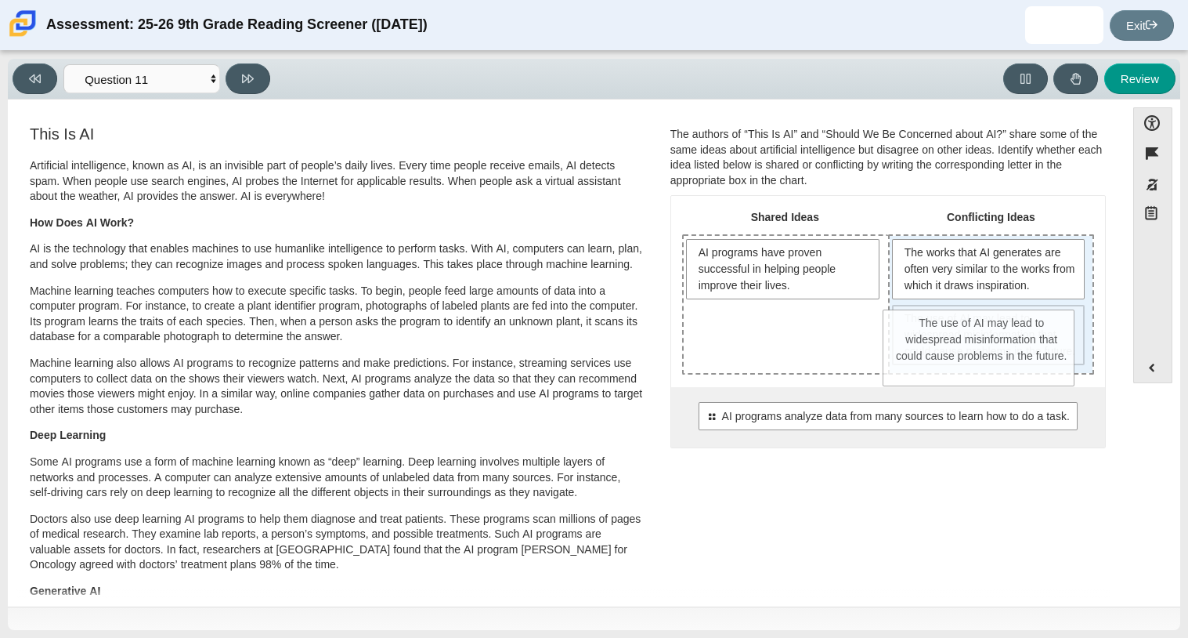
click at [905, 349] on span "The use of AI may lead to widespread misinformation that could cause problems i…" at bounding box center [991, 334] width 172 height 49
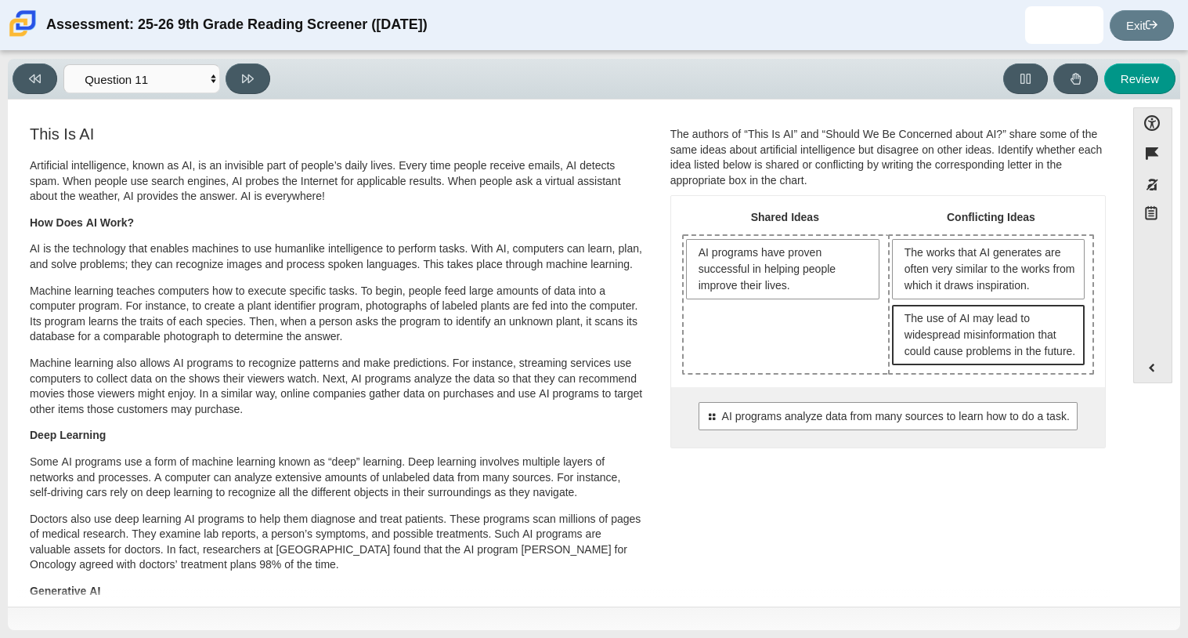
click at [906, 352] on span "The use of AI may lead to widespread misinformation that could cause problems i…" at bounding box center [991, 334] width 172 height 49
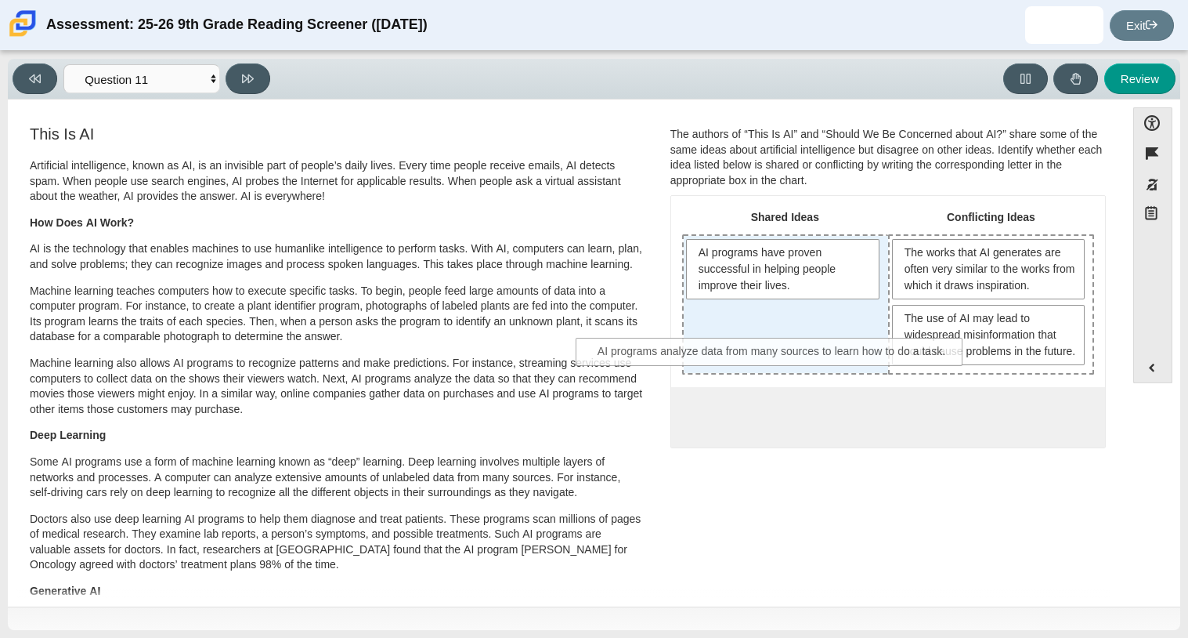
drag, startPoint x: 890, startPoint y: 426, endPoint x: 777, endPoint y: 346, distance: 138.2
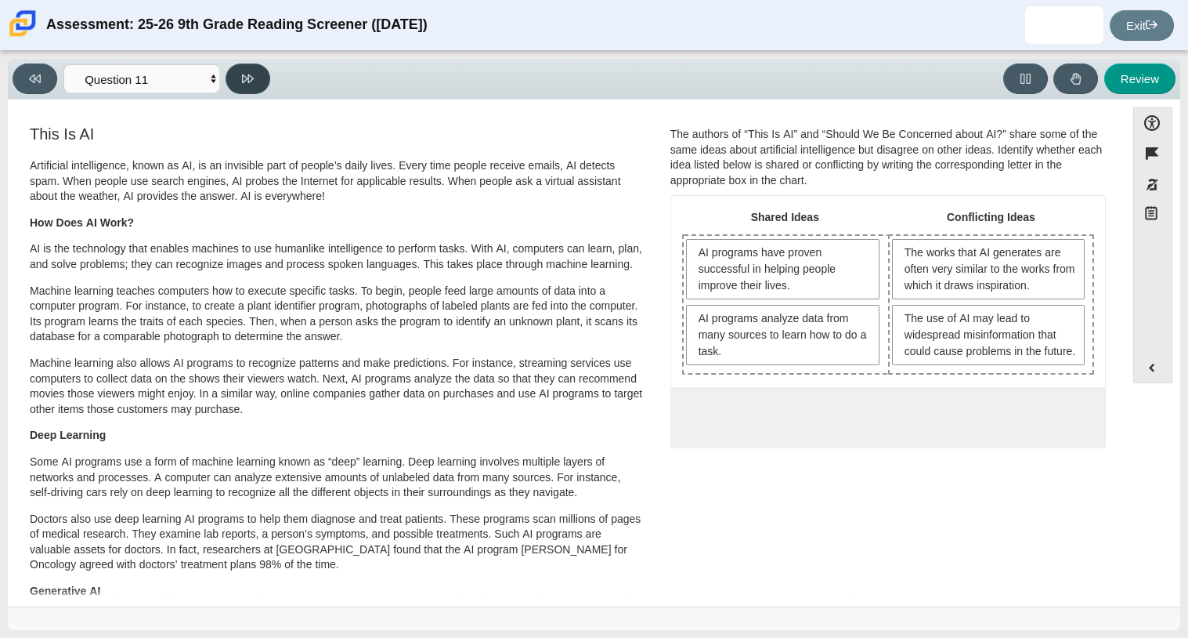
click at [242, 93] on button at bounding box center [248, 78] width 45 height 31
select select "c3effed4-44ce-4a19-bd96-1787f34e9b4c"
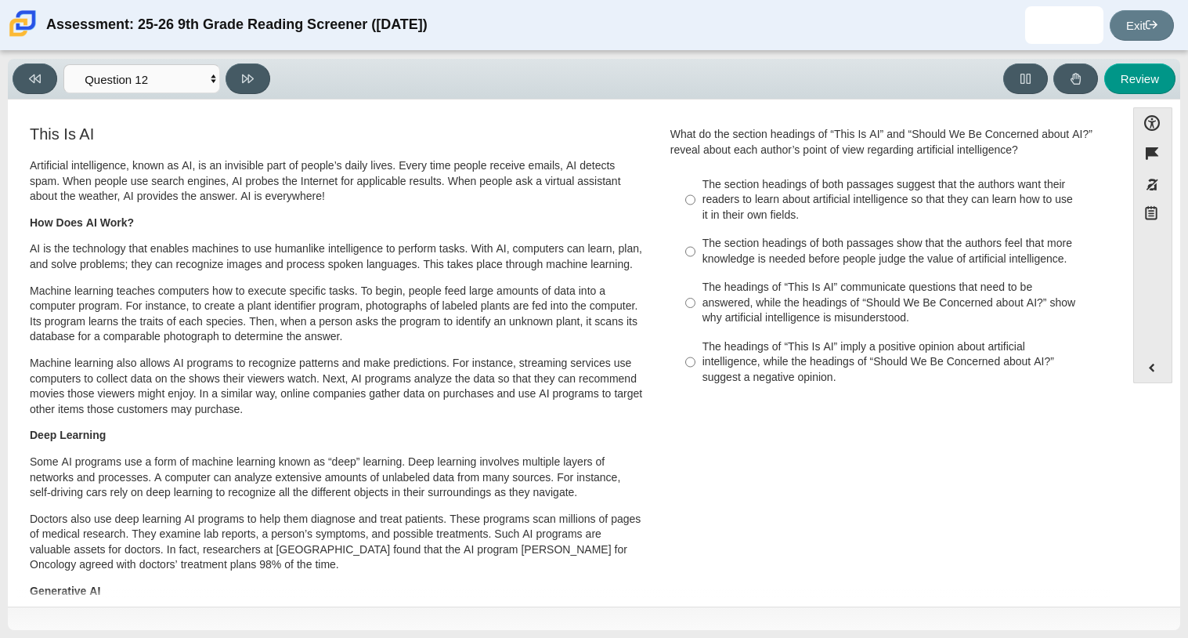
click at [742, 178] on div "The section headings of both passages suggest that the authors want their reade…" at bounding box center [901, 200] width 396 height 46
click at [695, 178] on input "The section headings of both passages suggest that the authors want their reade…" at bounding box center [690, 200] width 10 height 60
radio input "true"
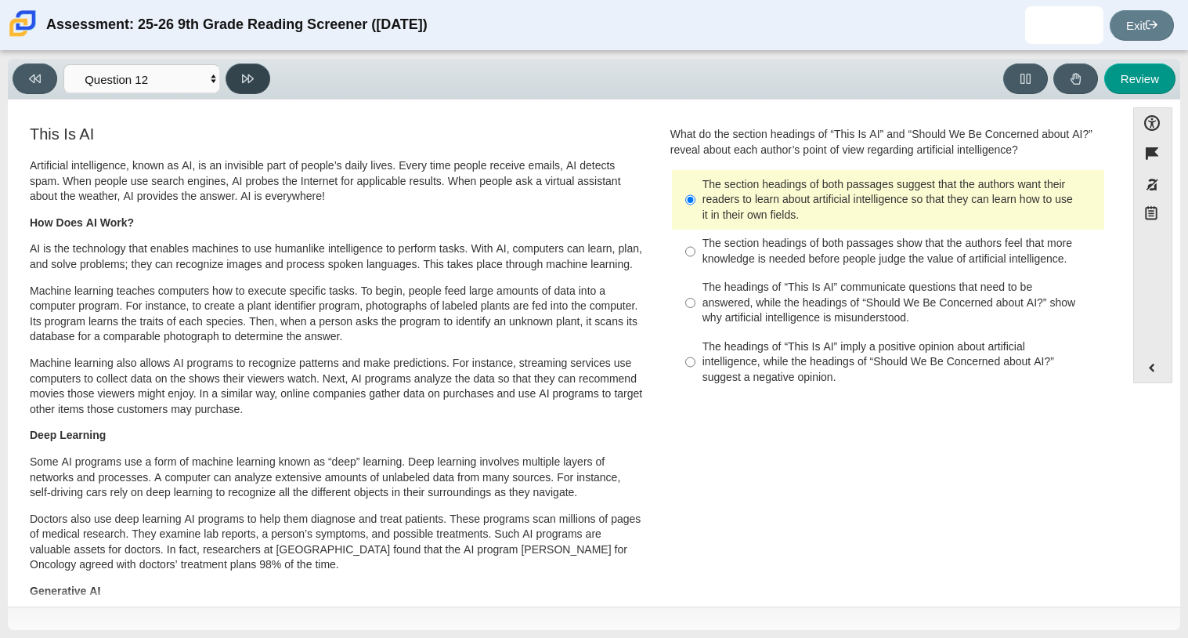
click at [239, 82] on button at bounding box center [248, 78] width 45 height 31
select select "review"
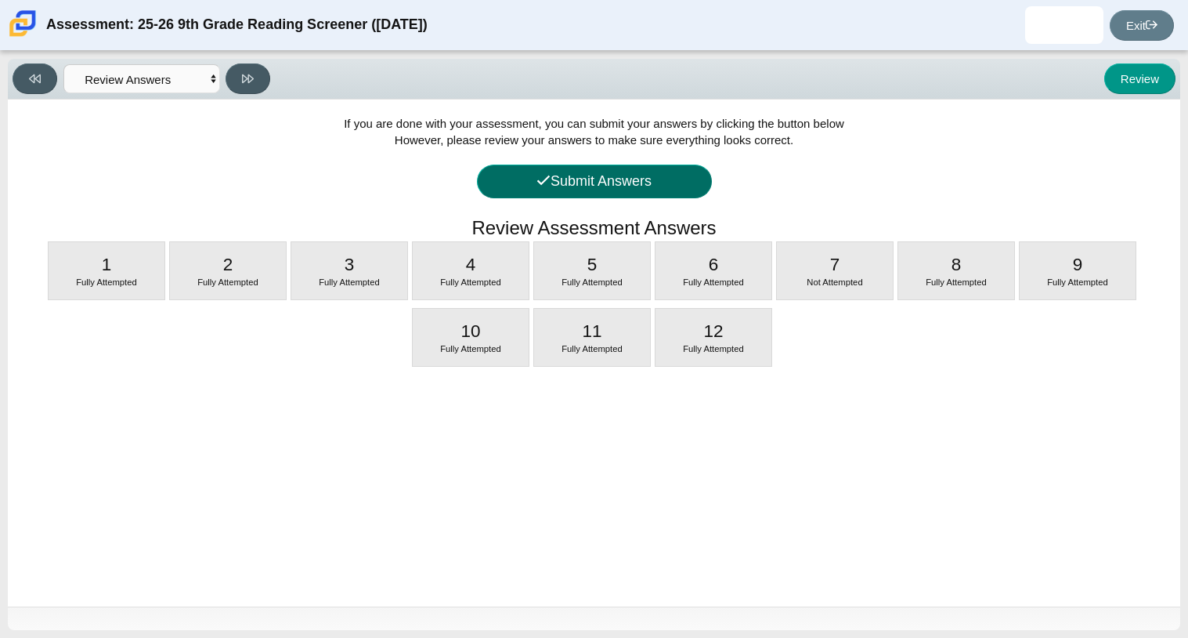
click at [495, 179] on button "Submit Answers" at bounding box center [594, 181] width 235 height 34
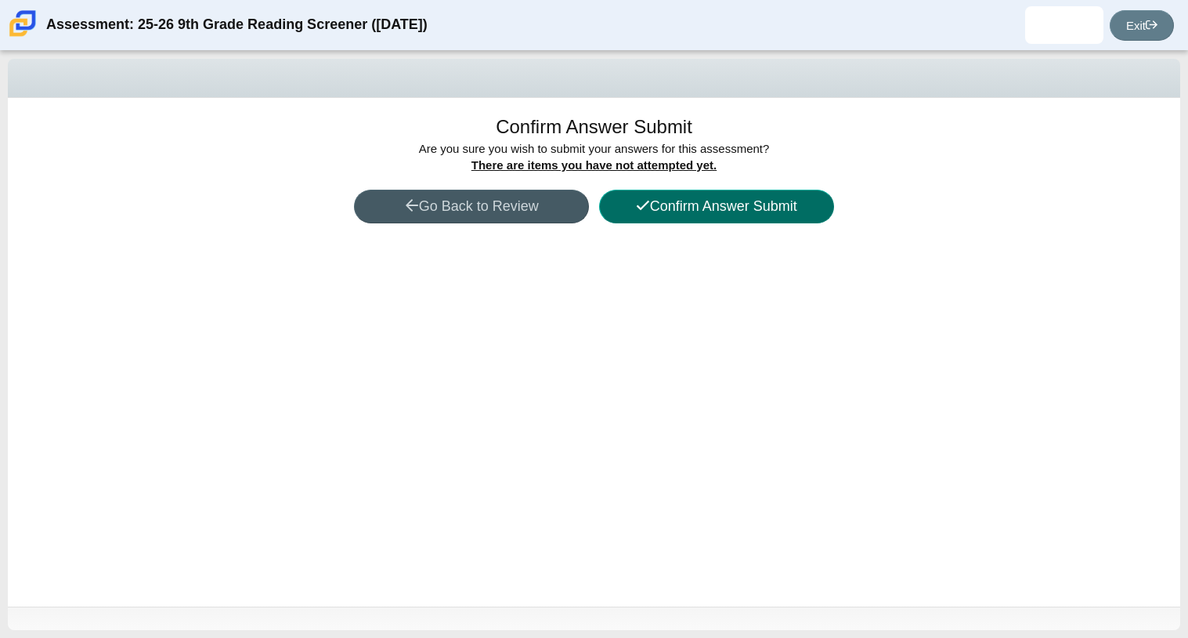
click at [693, 206] on button "Confirm Answer Submit" at bounding box center [716, 207] width 235 height 34
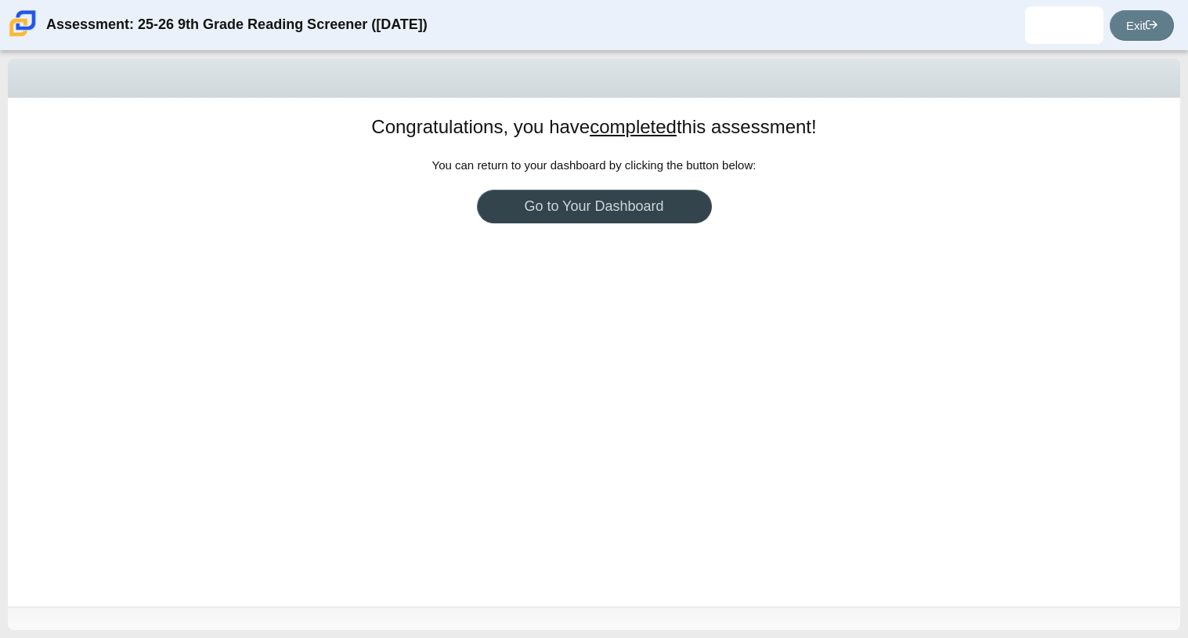
click at [693, 206] on link "Go to Your Dashboard" at bounding box center [594, 207] width 235 height 34
